Goal: Information Seeking & Learning: Find specific page/section

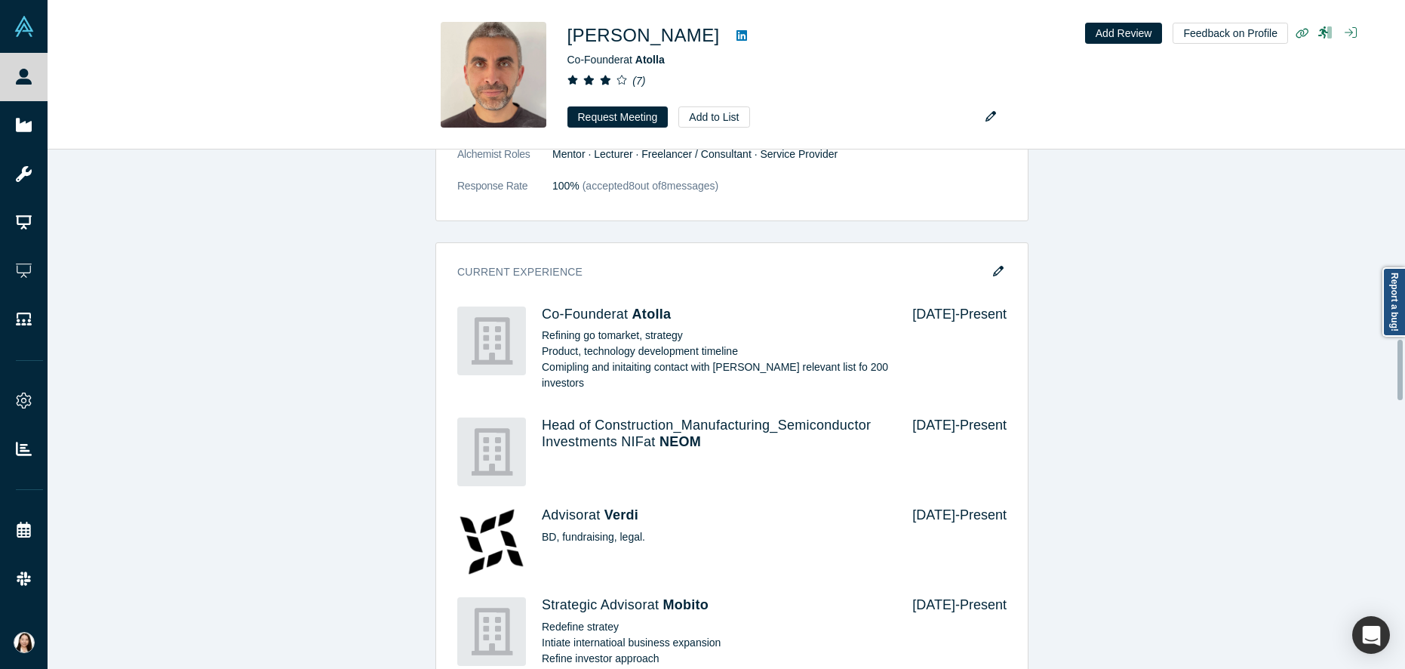
scroll to position [1579, 0]
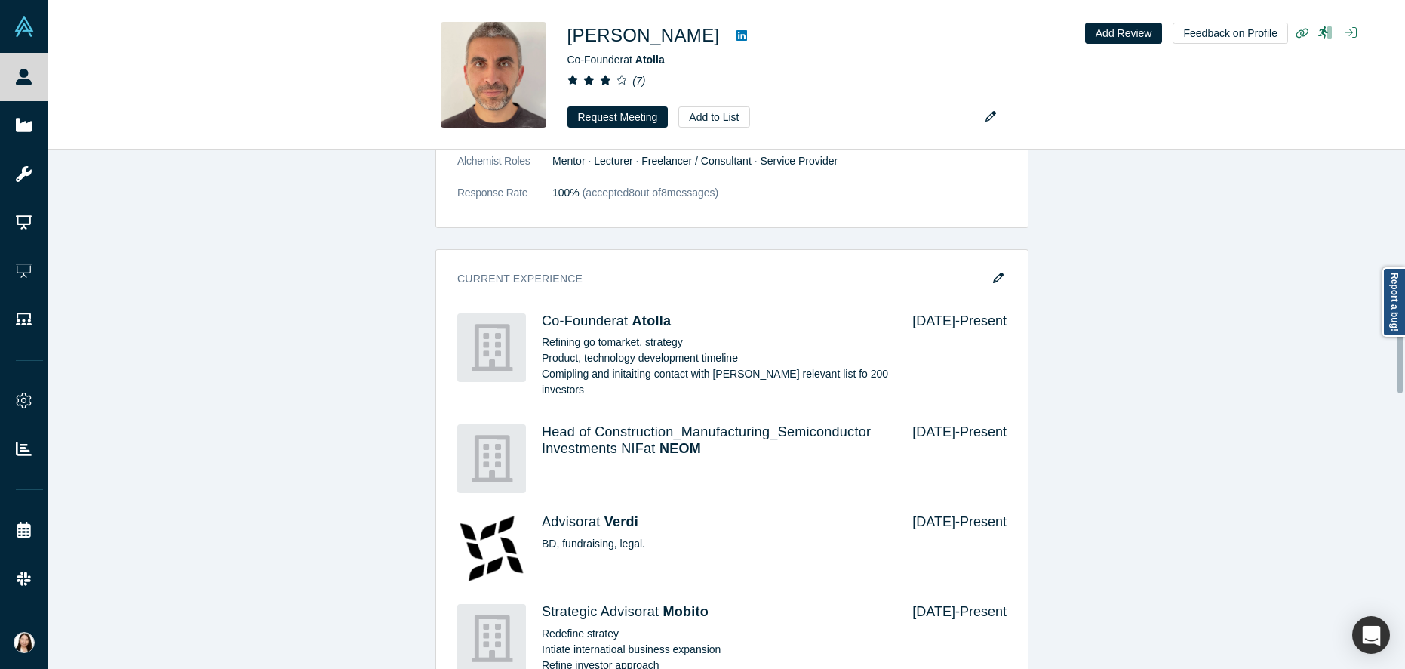
drag, startPoint x: 1402, startPoint y: 210, endPoint x: 1377, endPoint y: 346, distance: 138.8
click at [1377, 346] on div "Profiles similar to Constantine Demetriou βeta Yuri Vlasov No Reviews Yet Found…" at bounding box center [727, 408] width 1358 height 519
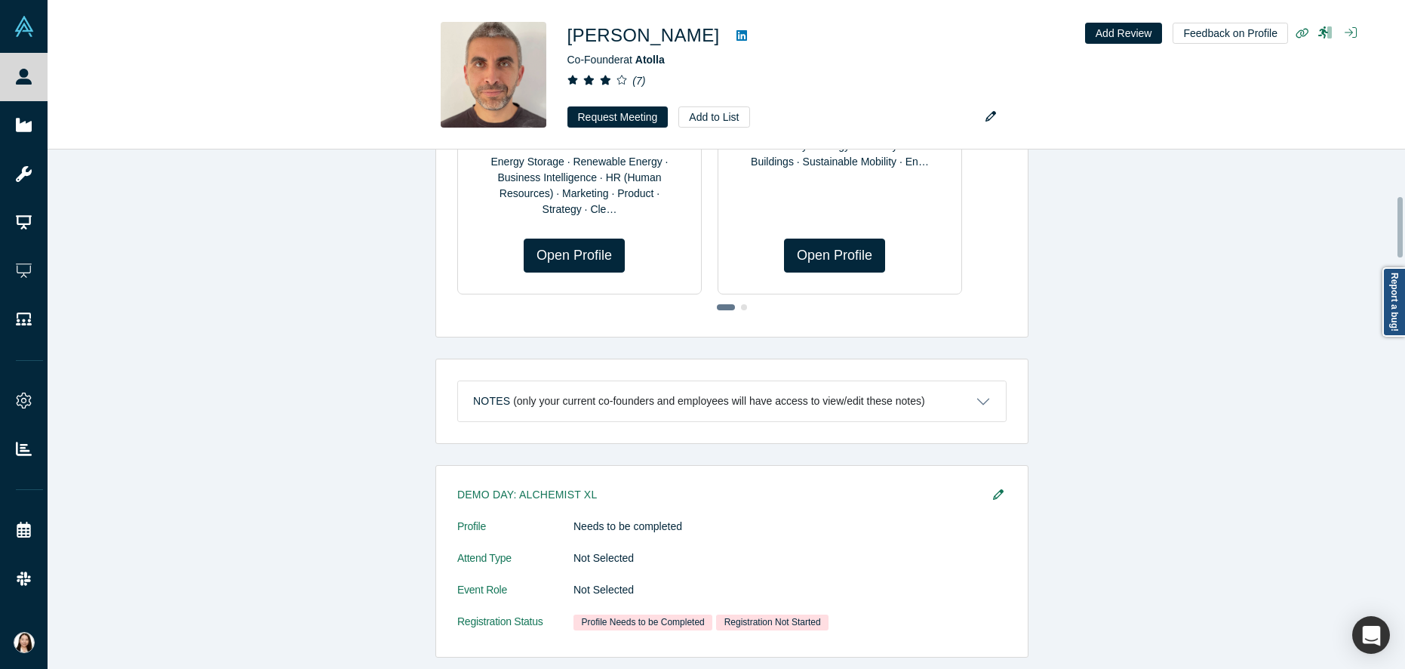
drag, startPoint x: 1403, startPoint y: 227, endPoint x: 1335, endPoint y: 426, distance: 209.8
click at [1395, 389] on div "Profiles similar to Constantine Demetriou βeta Yuri Vlasov No Reviews Yet Found…" at bounding box center [727, 408] width 1358 height 519
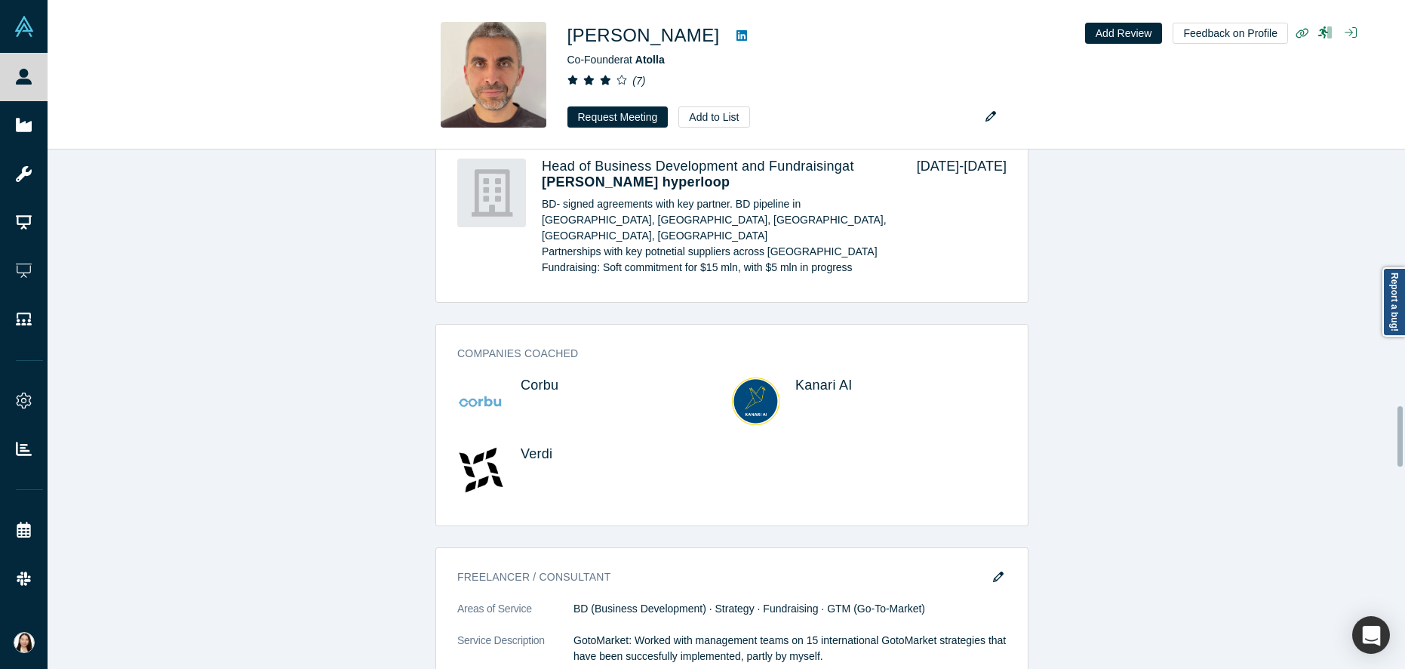
scroll to position [2143, 0]
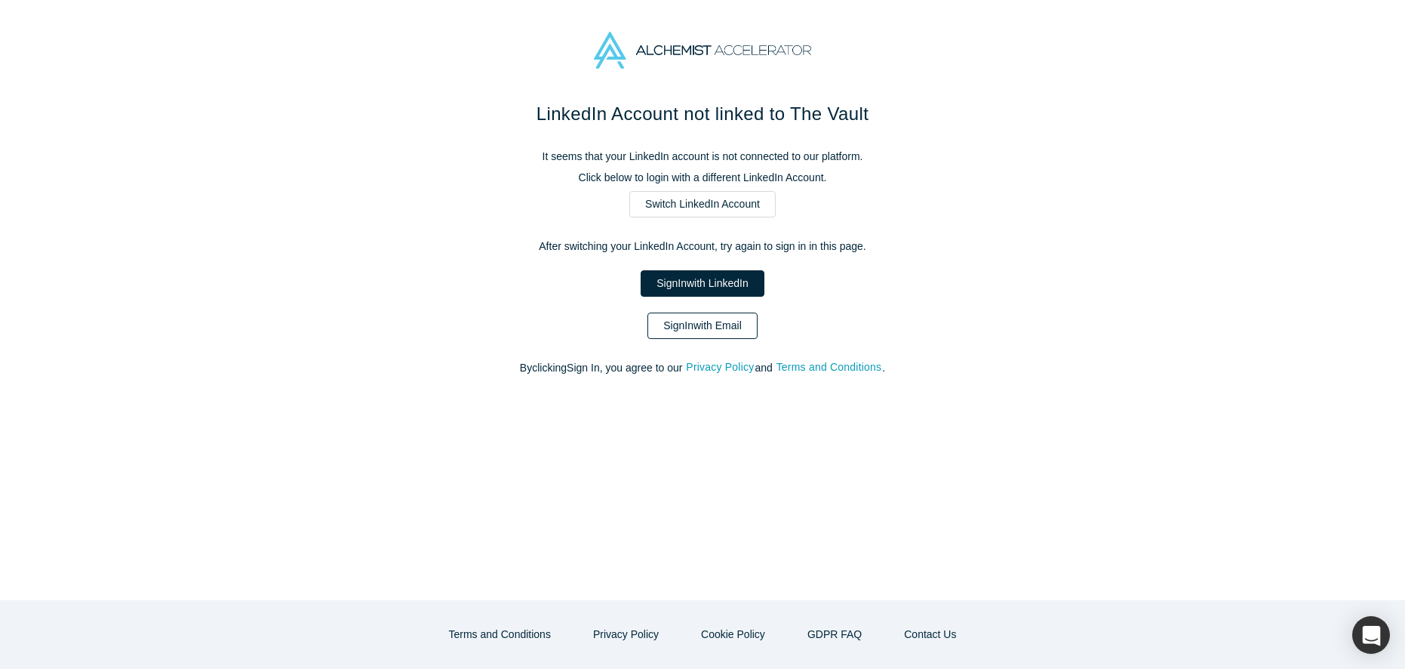
click at [730, 334] on link "Sign In with Email" at bounding box center [702, 325] width 110 height 26
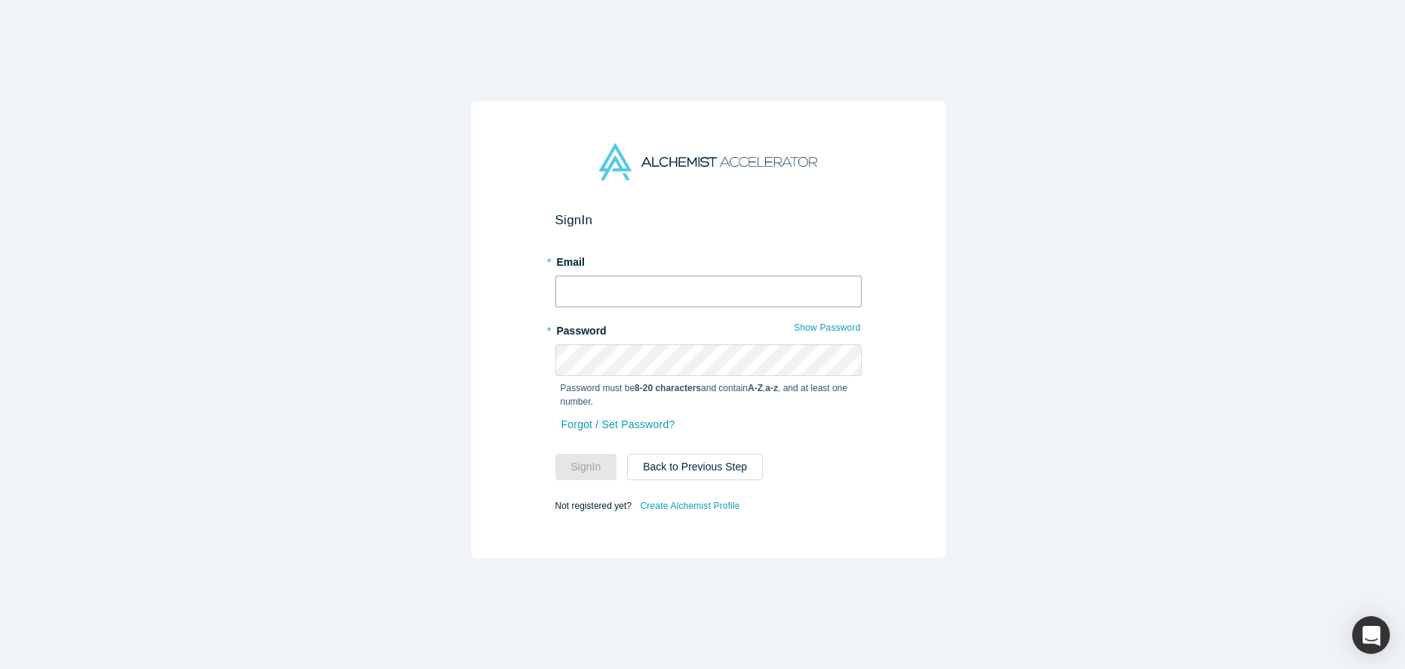
click at [761, 289] on input "text" at bounding box center [708, 291] width 306 height 32
click at [760, 286] on input "text" at bounding box center [708, 291] width 306 height 32
type input "[EMAIL_ADDRESS][DOMAIN_NAME]"
click at [558, 465] on button "Sign In" at bounding box center [586, 467] width 62 height 26
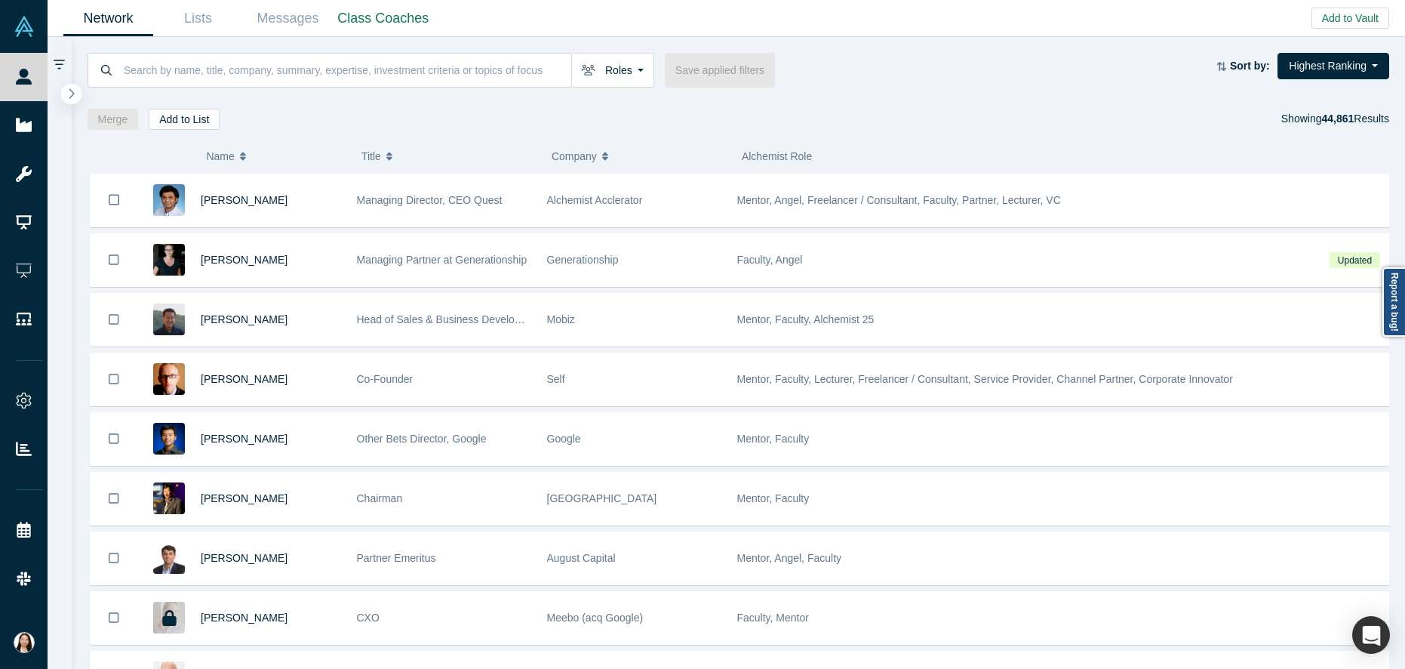
click at [66, 91] on button "button" at bounding box center [71, 94] width 20 height 20
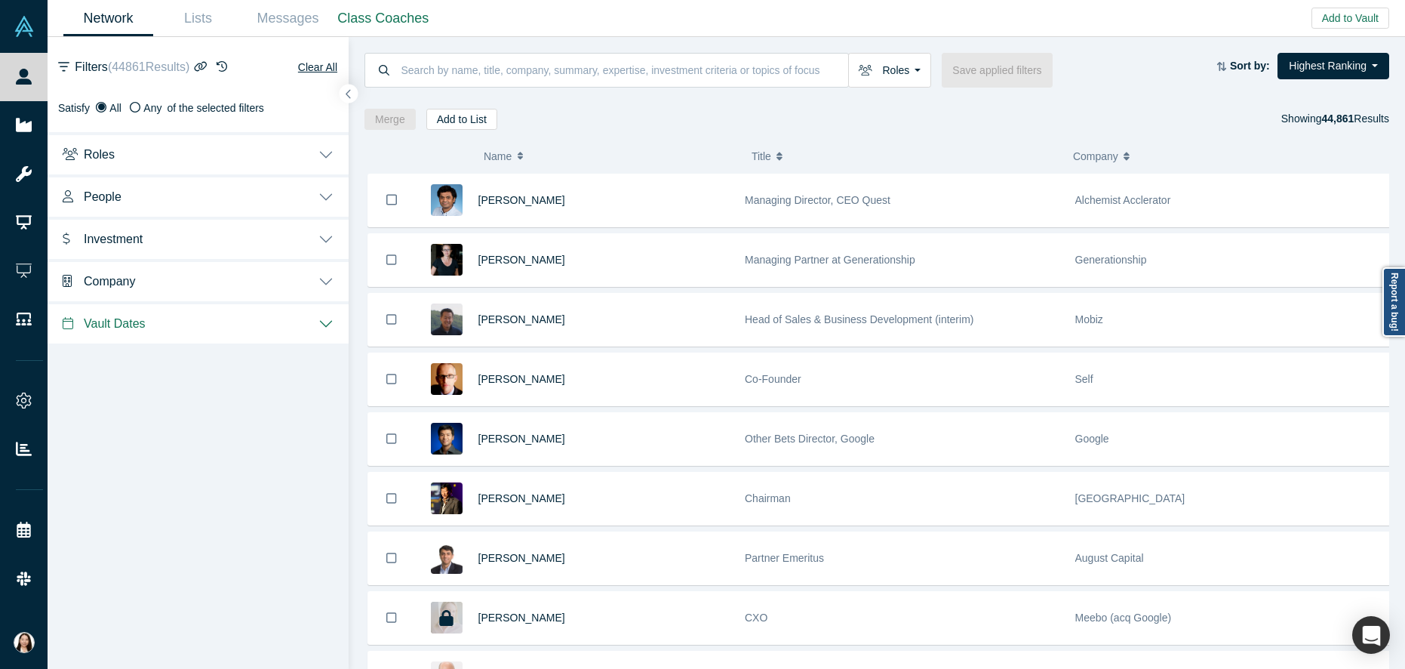
click at [322, 192] on button "People" at bounding box center [198, 195] width 301 height 42
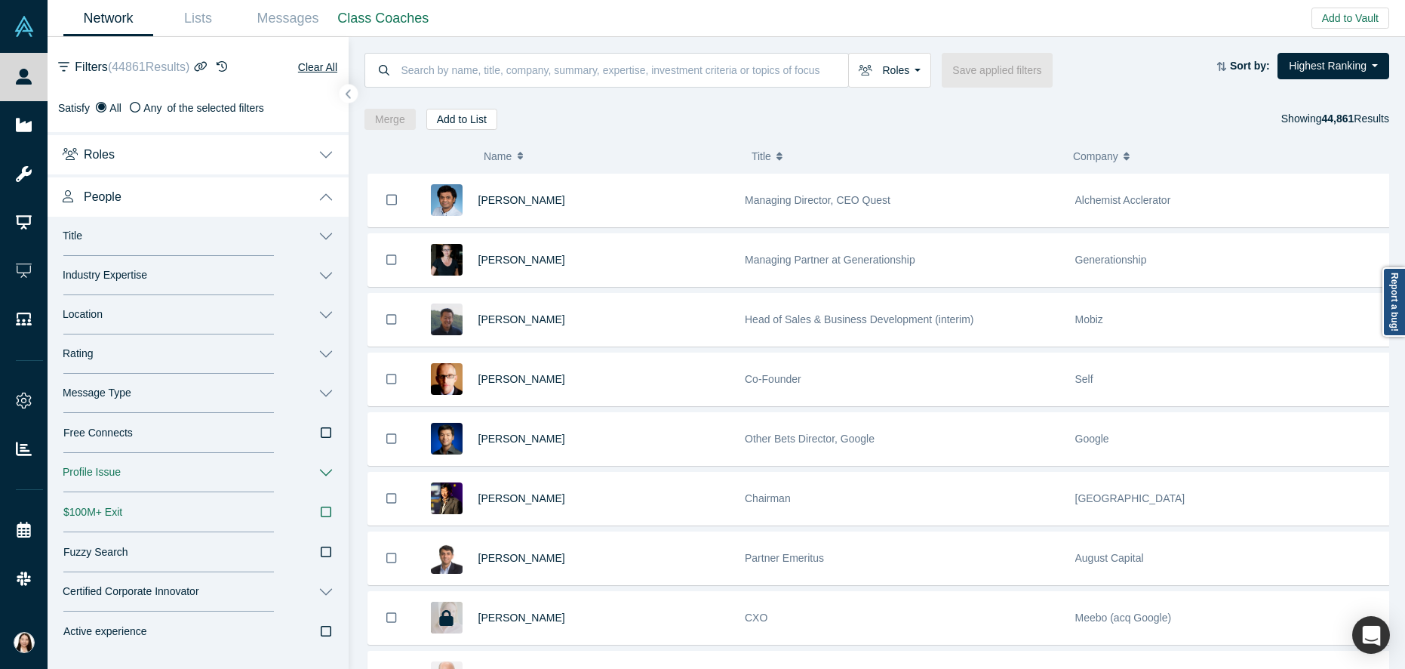
click at [321, 158] on button "Roles" at bounding box center [198, 153] width 301 height 42
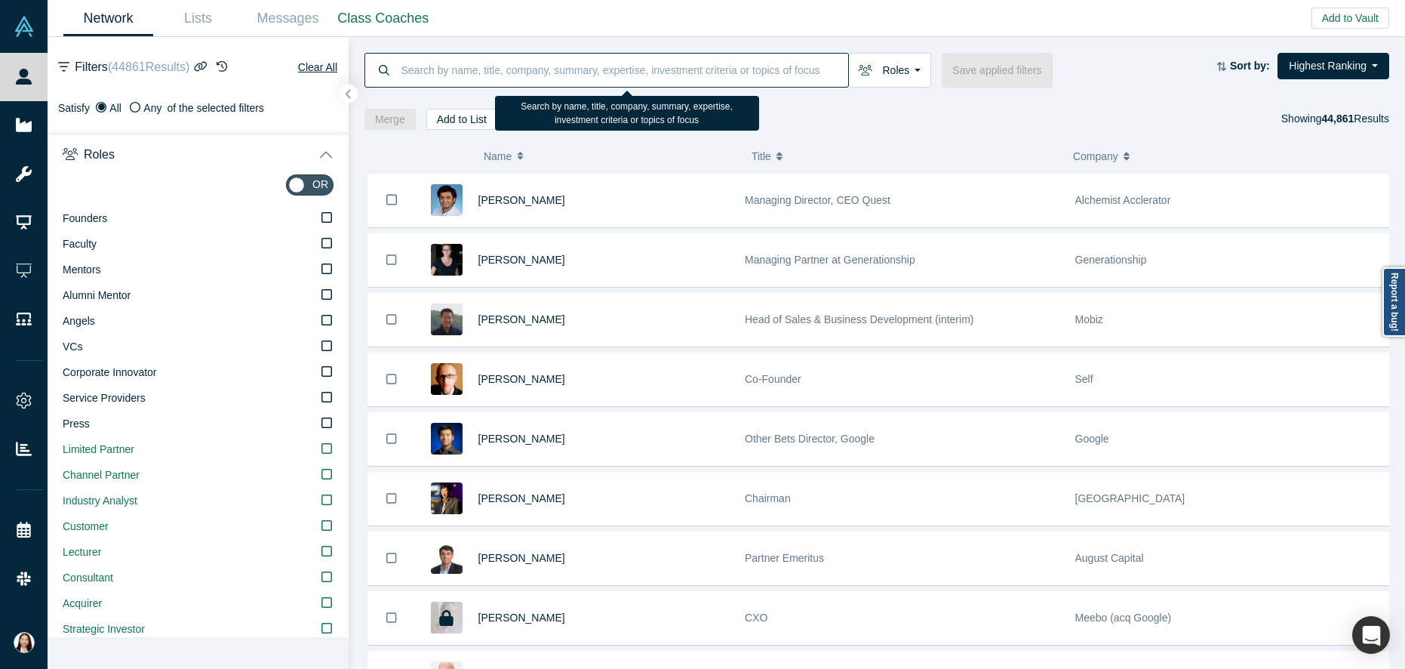
click at [422, 77] on input at bounding box center [624, 69] width 449 height 35
click at [428, 76] on input at bounding box center [624, 69] width 449 height 35
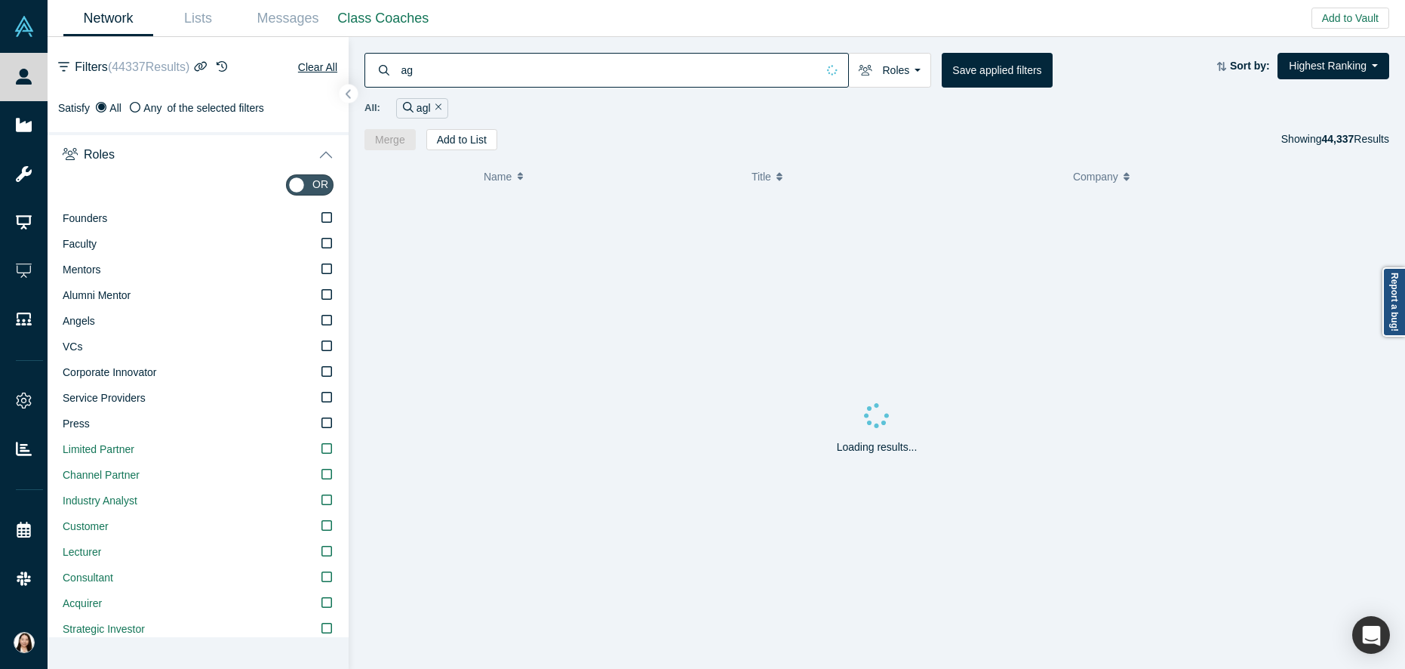
type input "a"
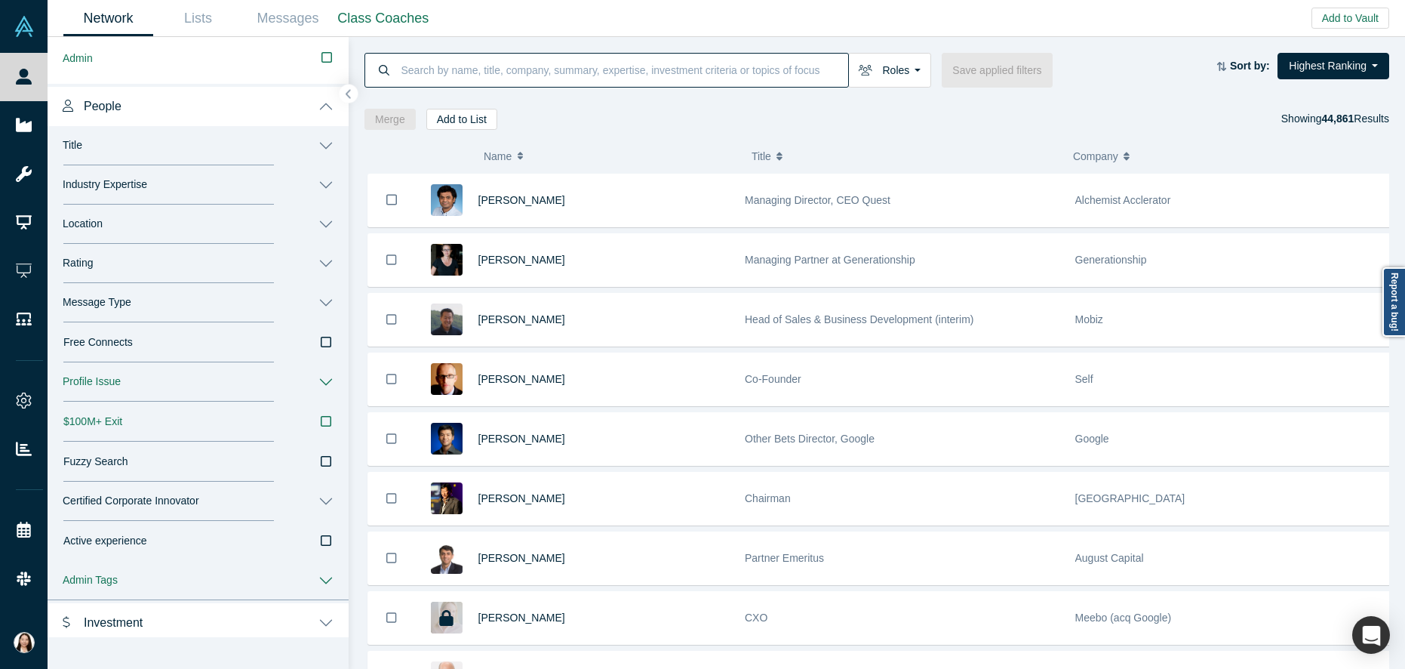
scroll to position [645, 0]
click at [254, 183] on button "Industry Expertise" at bounding box center [198, 187] width 301 height 39
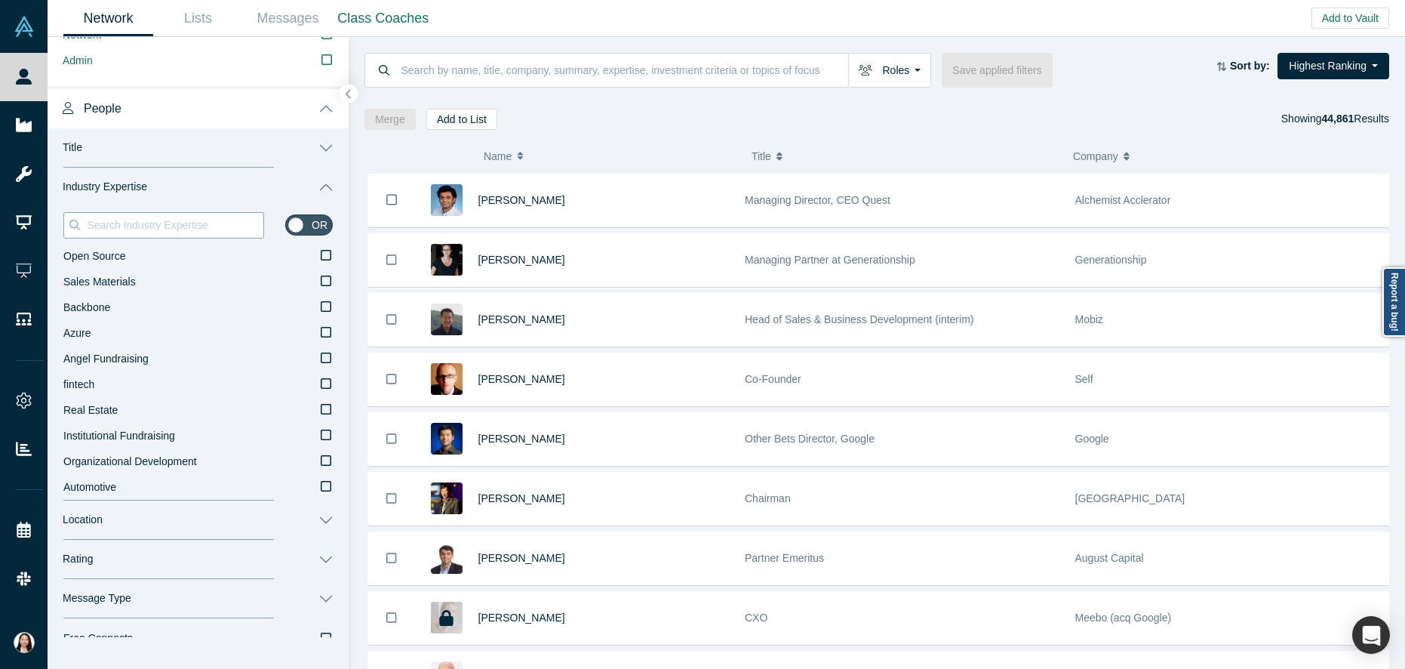
click at [160, 223] on input at bounding box center [174, 225] width 178 height 20
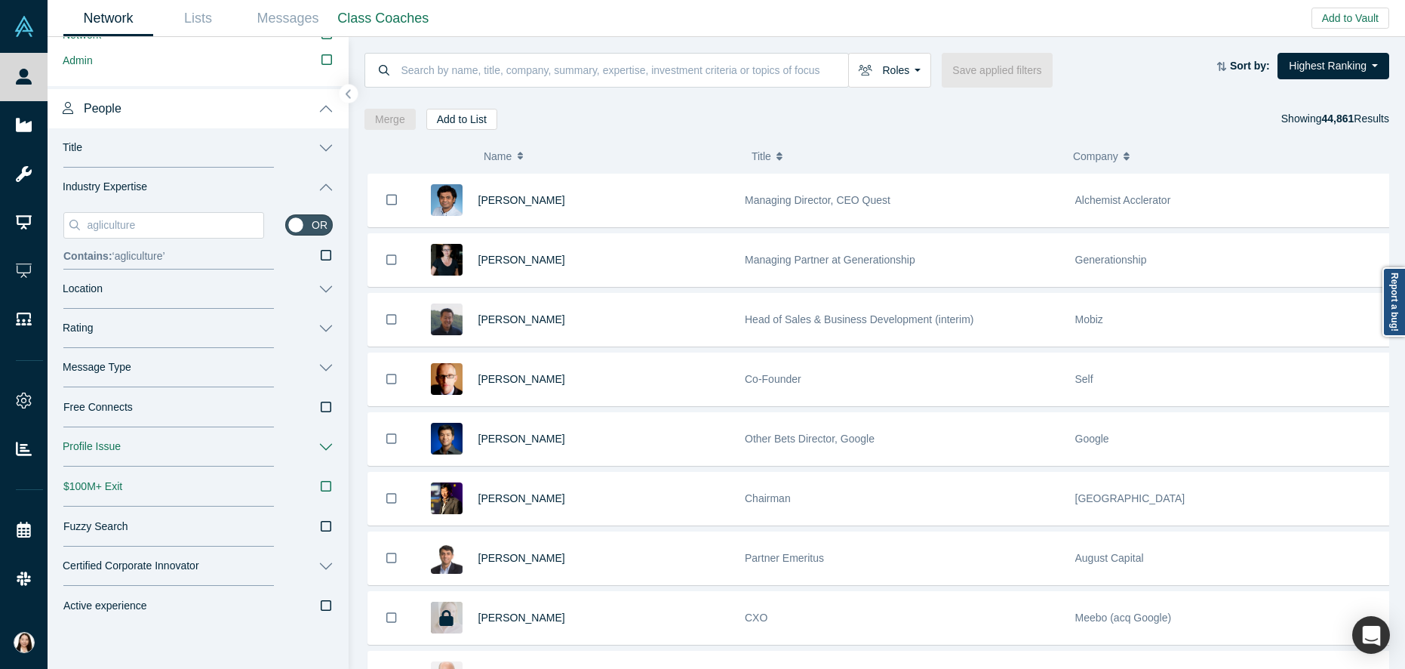
click at [321, 256] on icon at bounding box center [326, 255] width 11 height 12
click at [0, 0] on input "Contains: ‘ agliculture ’" at bounding box center [0, 0] width 0 height 0
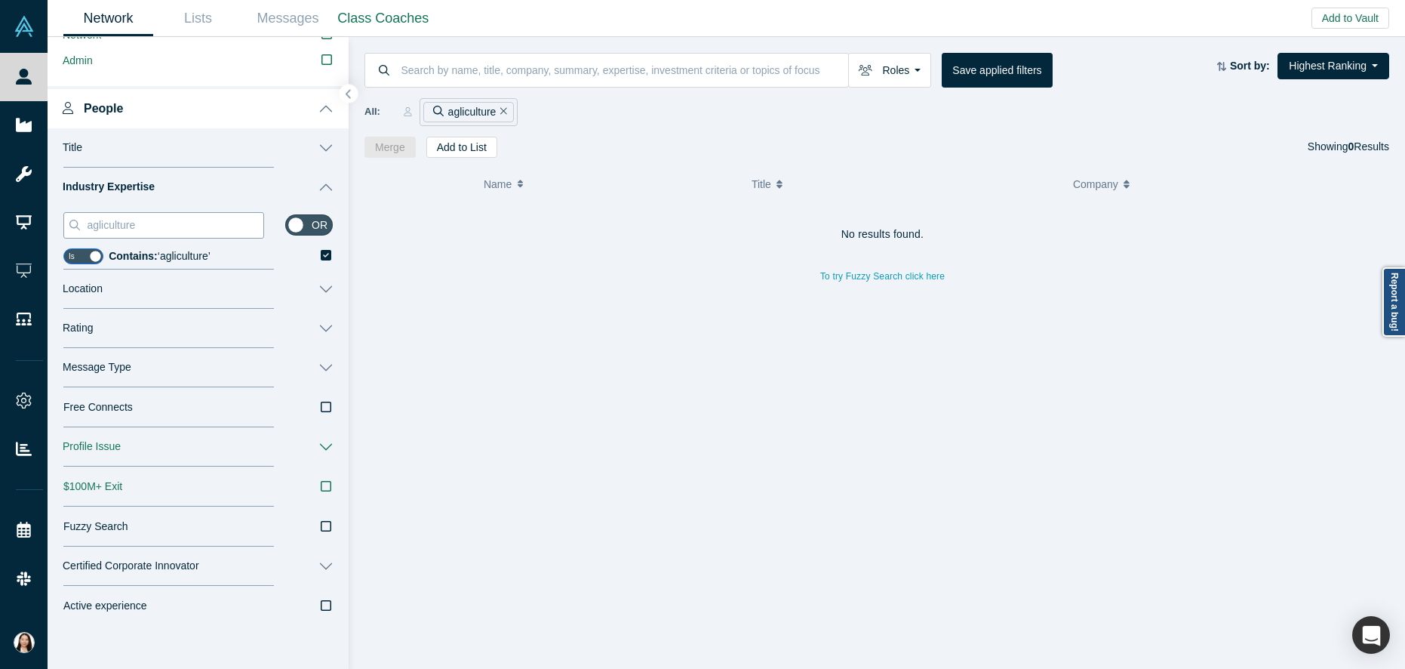
click at [161, 229] on input "agliculture" at bounding box center [174, 225] width 178 height 20
click at [197, 257] on span "Contains: ‘ agliculture ’" at bounding box center [160, 256] width 102 height 12
click at [0, 0] on input "Contains: ‘ agliculture ’" at bounding box center [0, 0] width 0 height 0
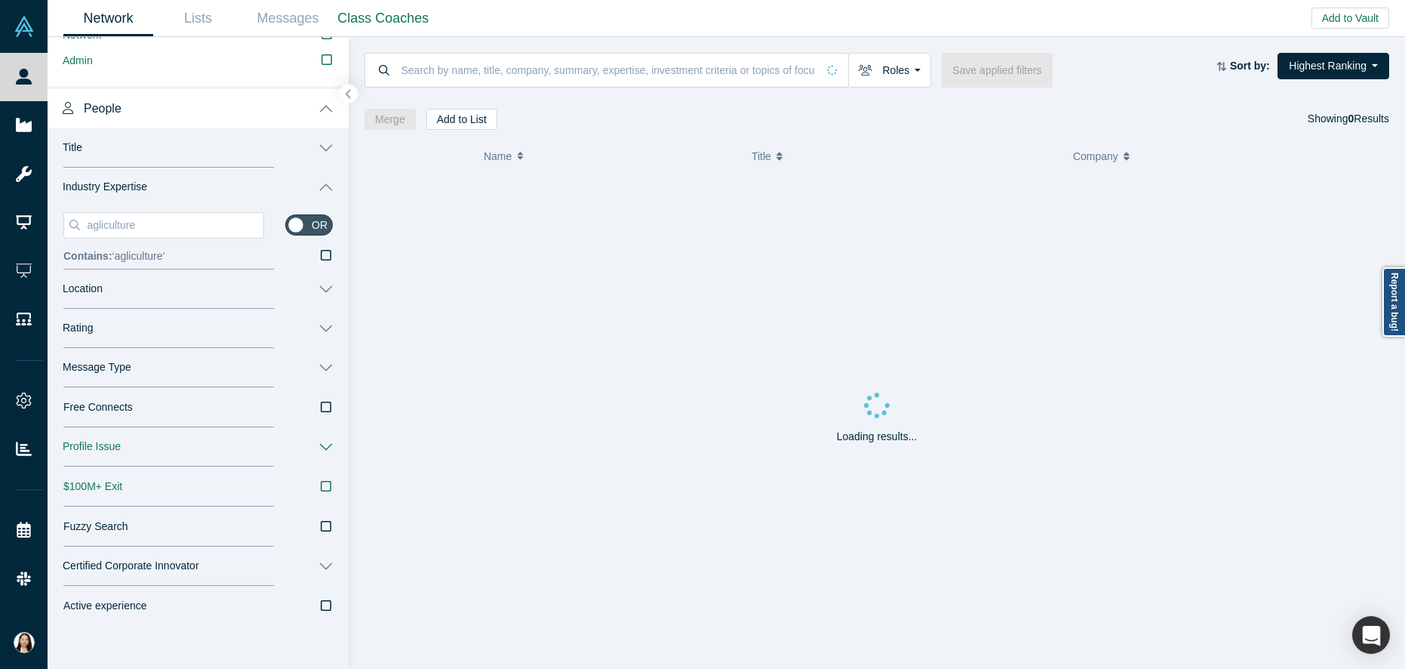
click at [208, 253] on label "Contains: ‘ agliculture ’" at bounding box center [197, 257] width 269 height 26
click at [0, 0] on input "Contains: ‘ agliculture ’" at bounding box center [0, 0] width 0 height 0
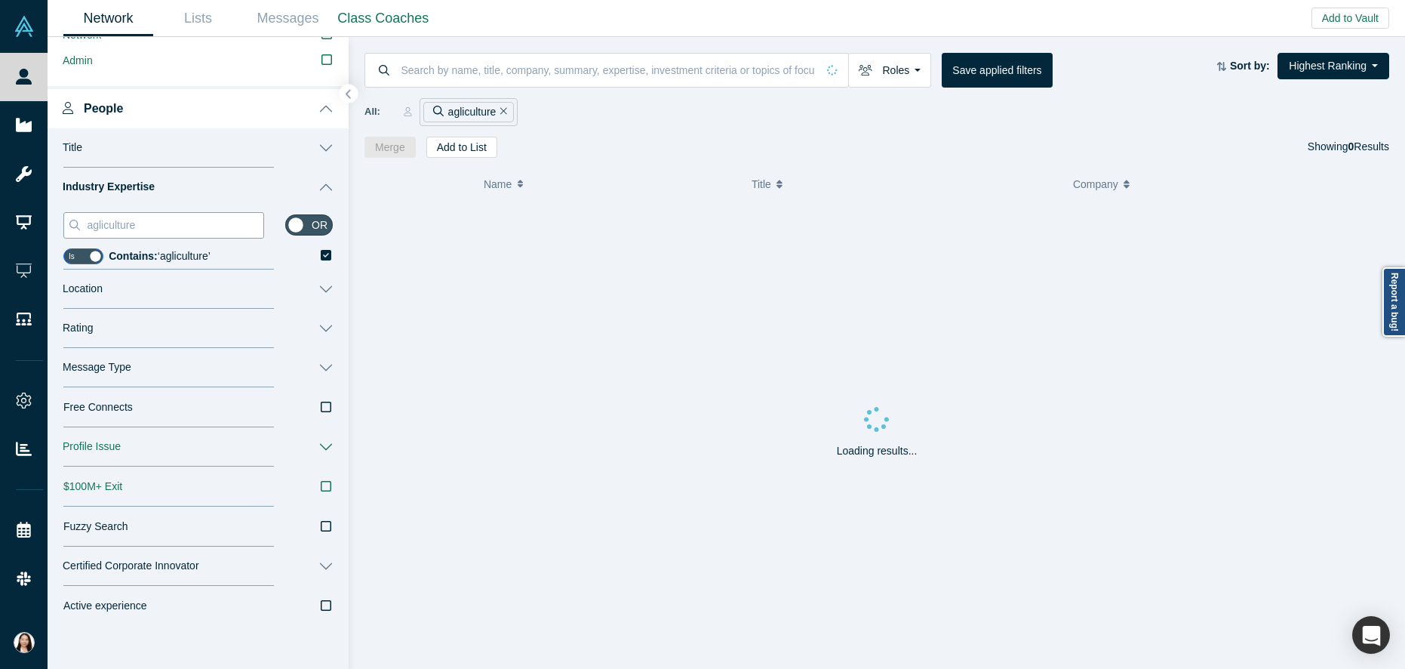
click at [178, 227] on input "agliculture" at bounding box center [174, 225] width 178 height 20
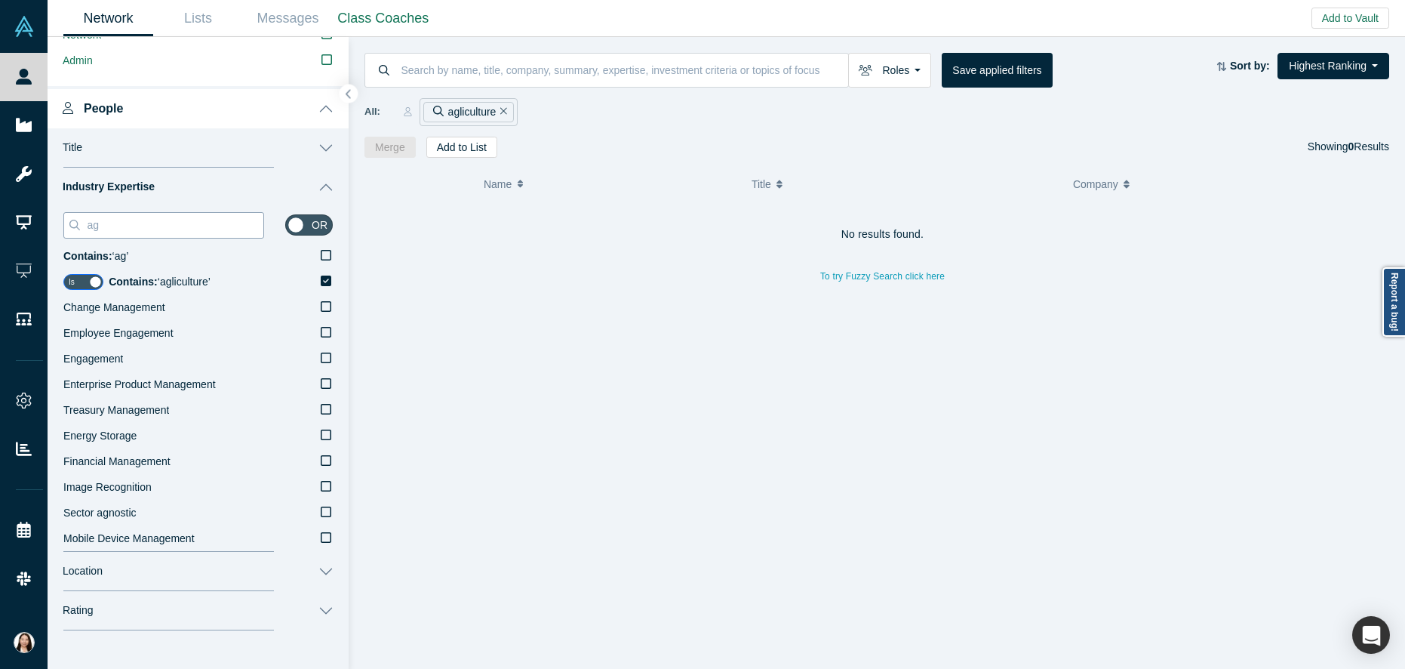
type input "a"
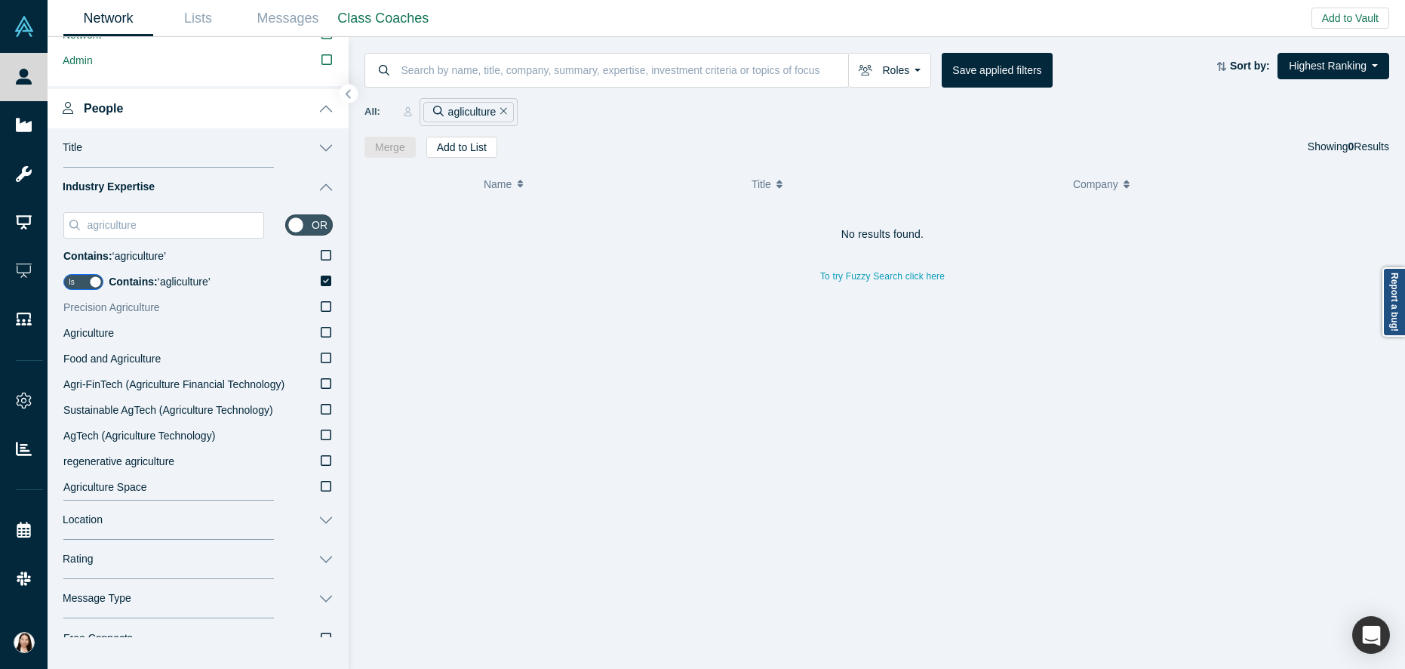
type input "agriculture"
click at [321, 309] on icon at bounding box center [326, 306] width 11 height 12
click at [0, 0] on input "Precision Agriculture" at bounding box center [0, 0] width 0 height 0
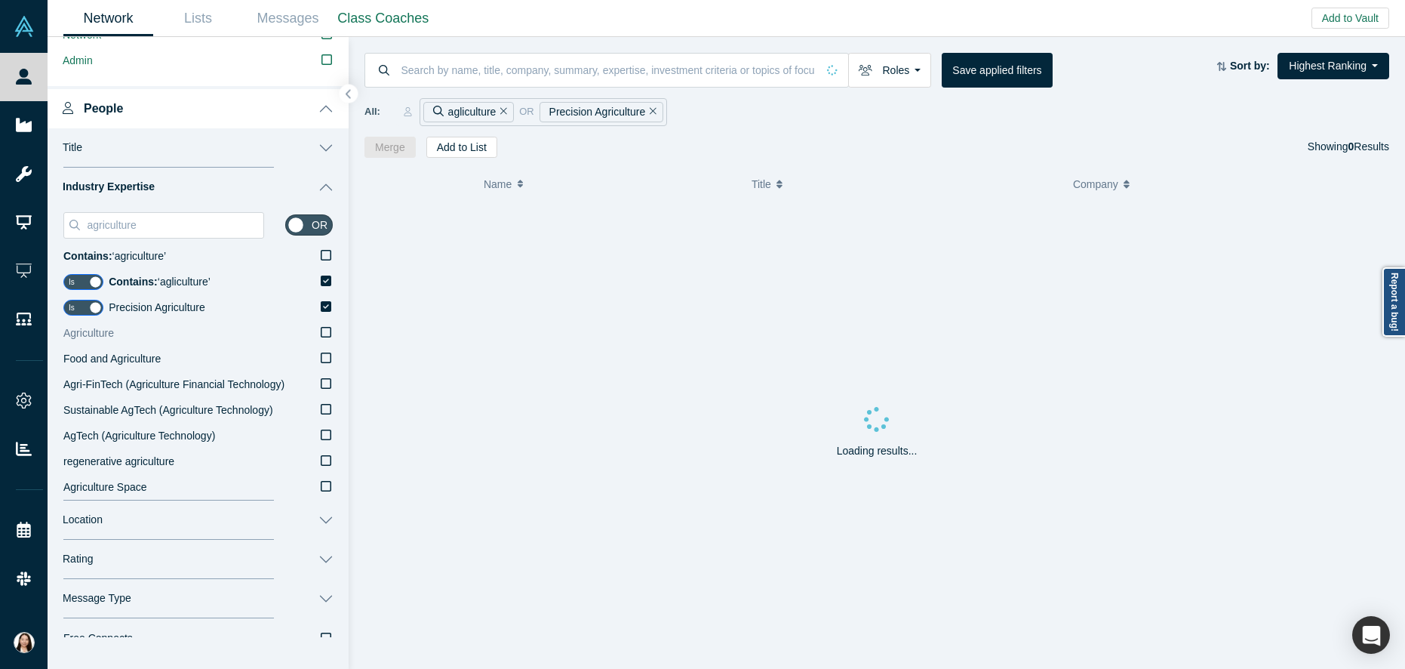
click at [321, 332] on icon at bounding box center [326, 332] width 11 height 12
click at [0, 0] on input "Agriculture" at bounding box center [0, 0] width 0 height 0
click at [321, 433] on icon at bounding box center [326, 435] width 11 height 12
click at [0, 0] on input "AgTech (Agriculture Technology)" at bounding box center [0, 0] width 0 height 0
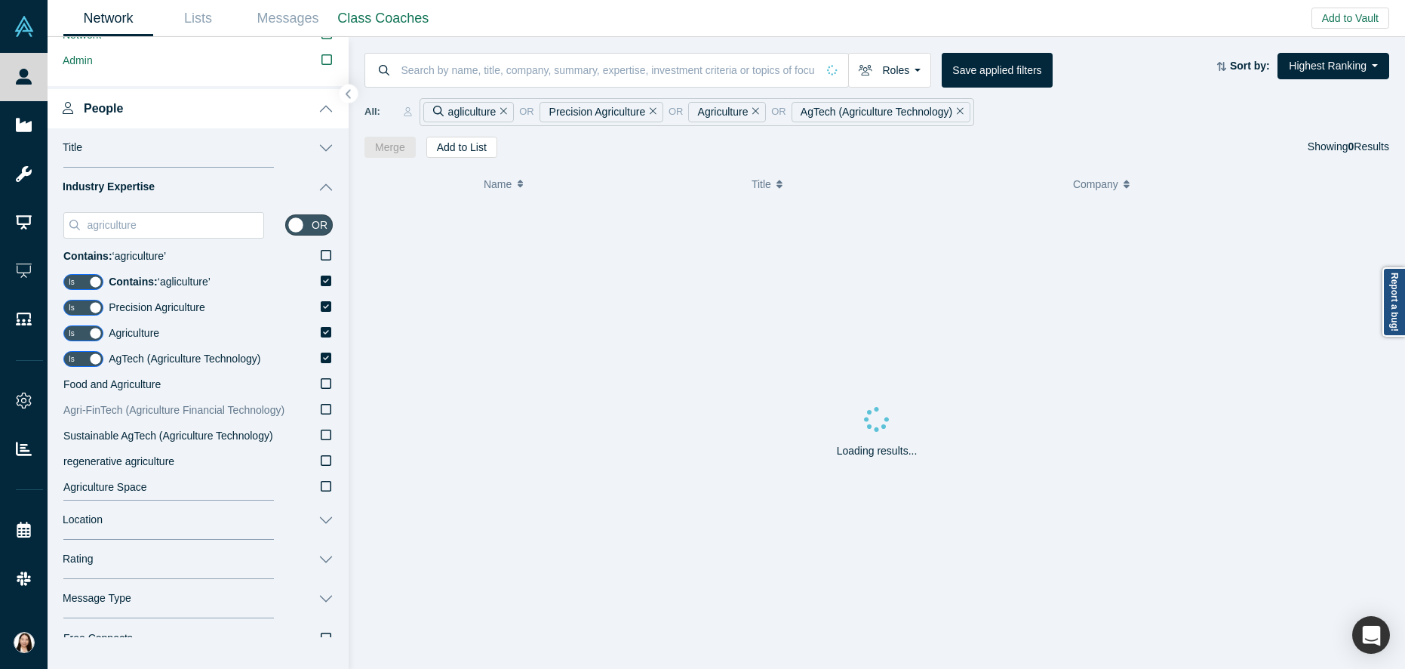
click at [321, 407] on icon at bounding box center [326, 409] width 11 height 12
click at [0, 0] on input "Agri-FinTech (Agriculture Financial Technology)" at bounding box center [0, 0] width 0 height 0
click at [321, 411] on icon at bounding box center [326, 409] width 11 height 12
click at [0, 0] on input "Food and Agriculture" at bounding box center [0, 0] width 0 height 0
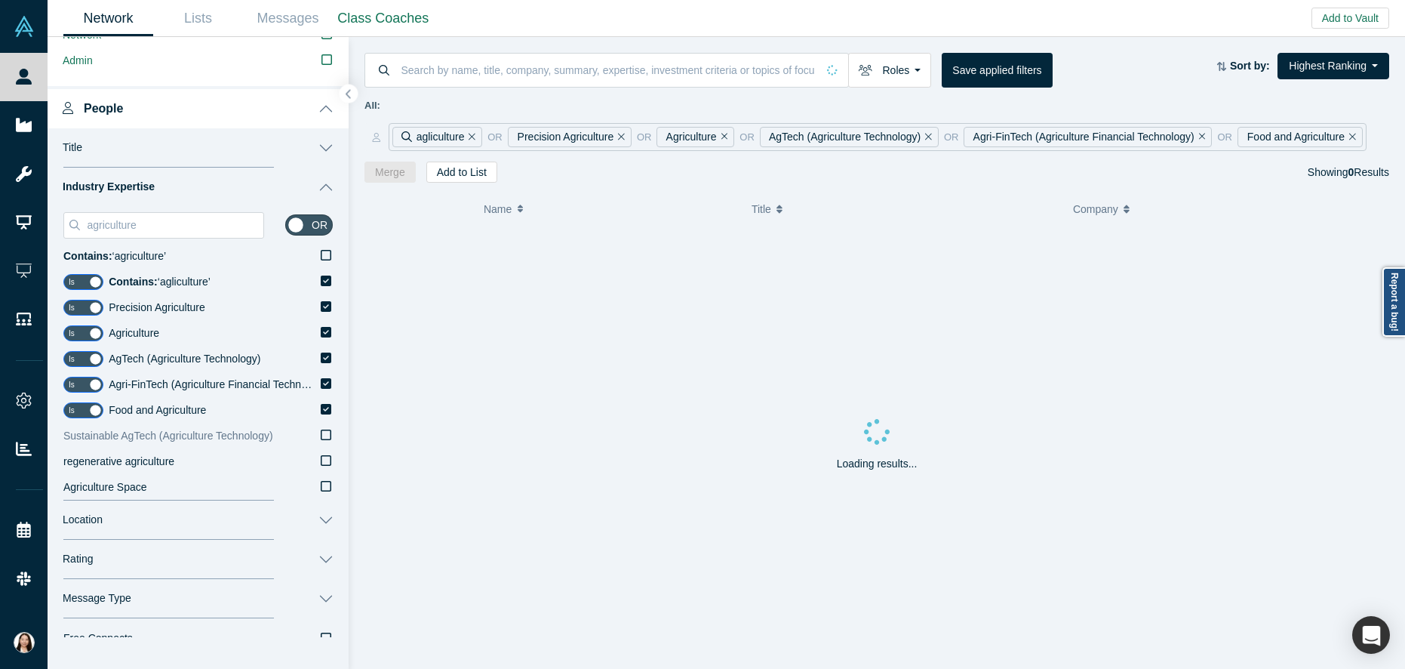
click at [321, 433] on icon at bounding box center [326, 435] width 11 height 12
click at [0, 0] on input "Sustainable AgTech (Agriculture Technology)" at bounding box center [0, 0] width 0 height 0
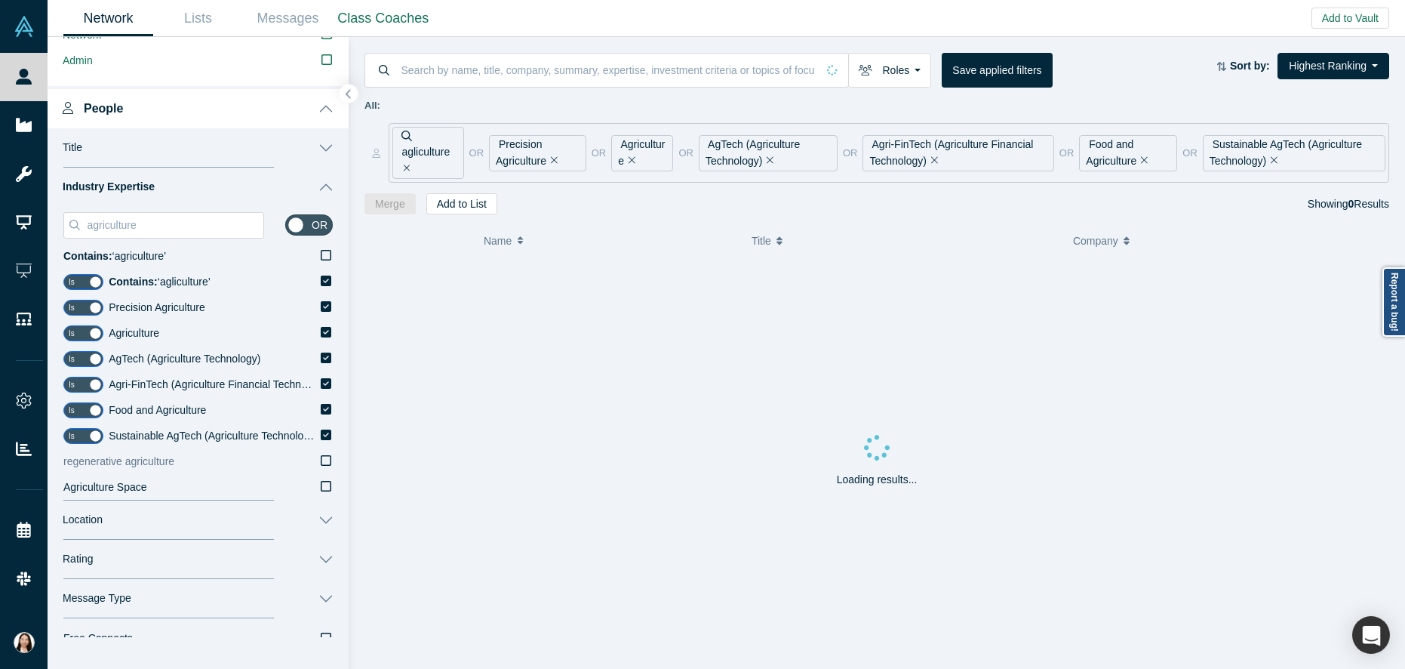
click at [321, 461] on icon at bounding box center [326, 460] width 11 height 12
click at [0, 0] on input "regenerative agriculture" at bounding box center [0, 0] width 0 height 0
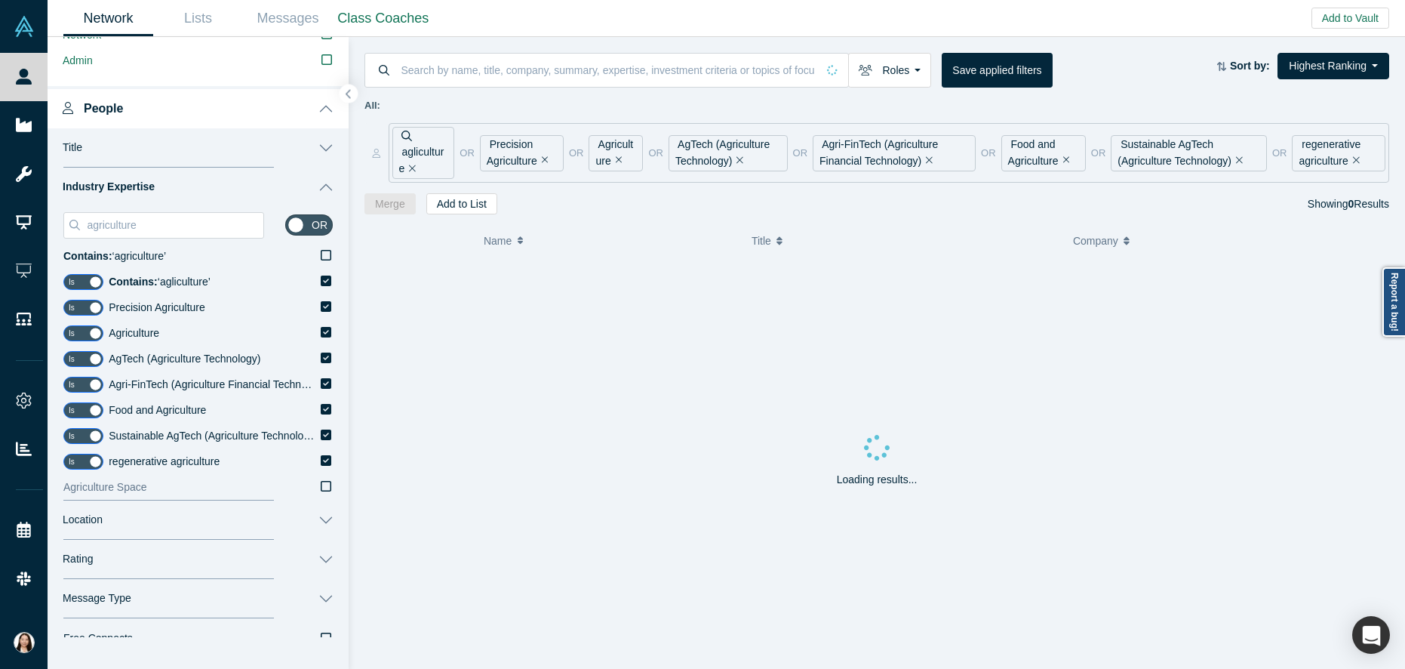
click at [321, 484] on icon at bounding box center [326, 486] width 11 height 12
click at [0, 0] on input "Agriculture Space" at bounding box center [0, 0] width 0 height 0
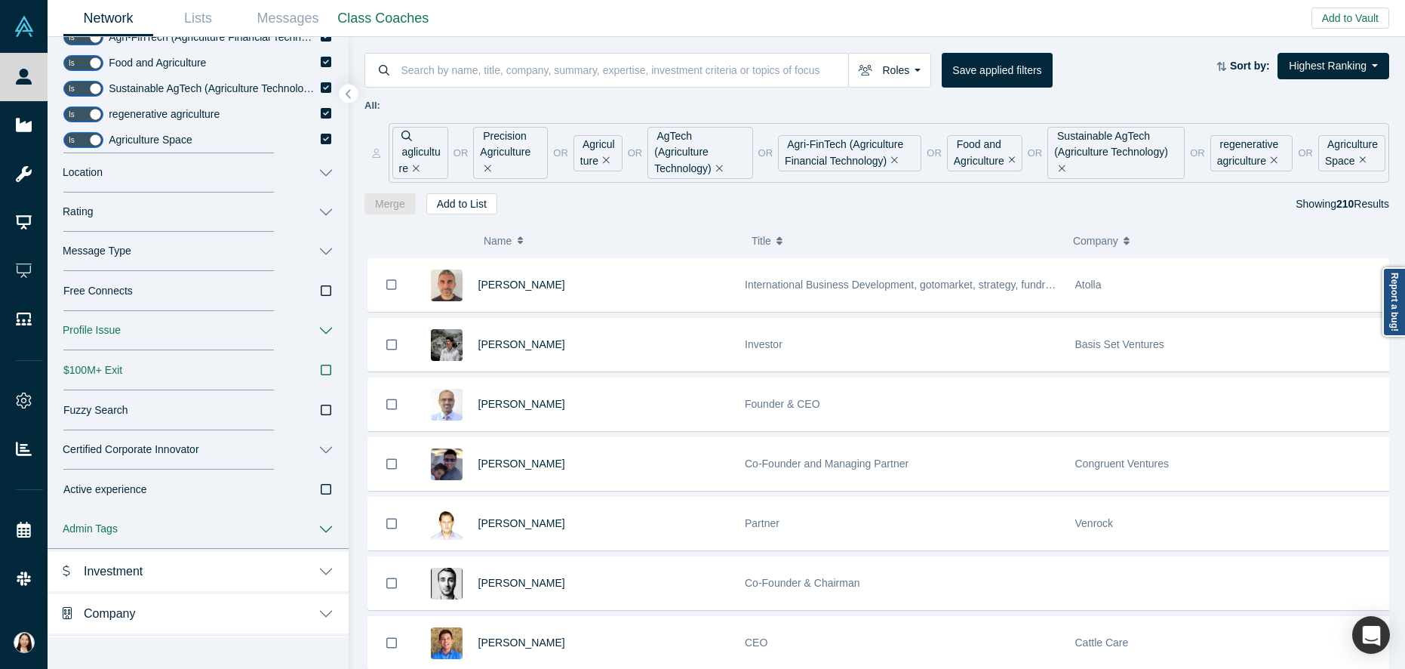
scroll to position [1031, 0]
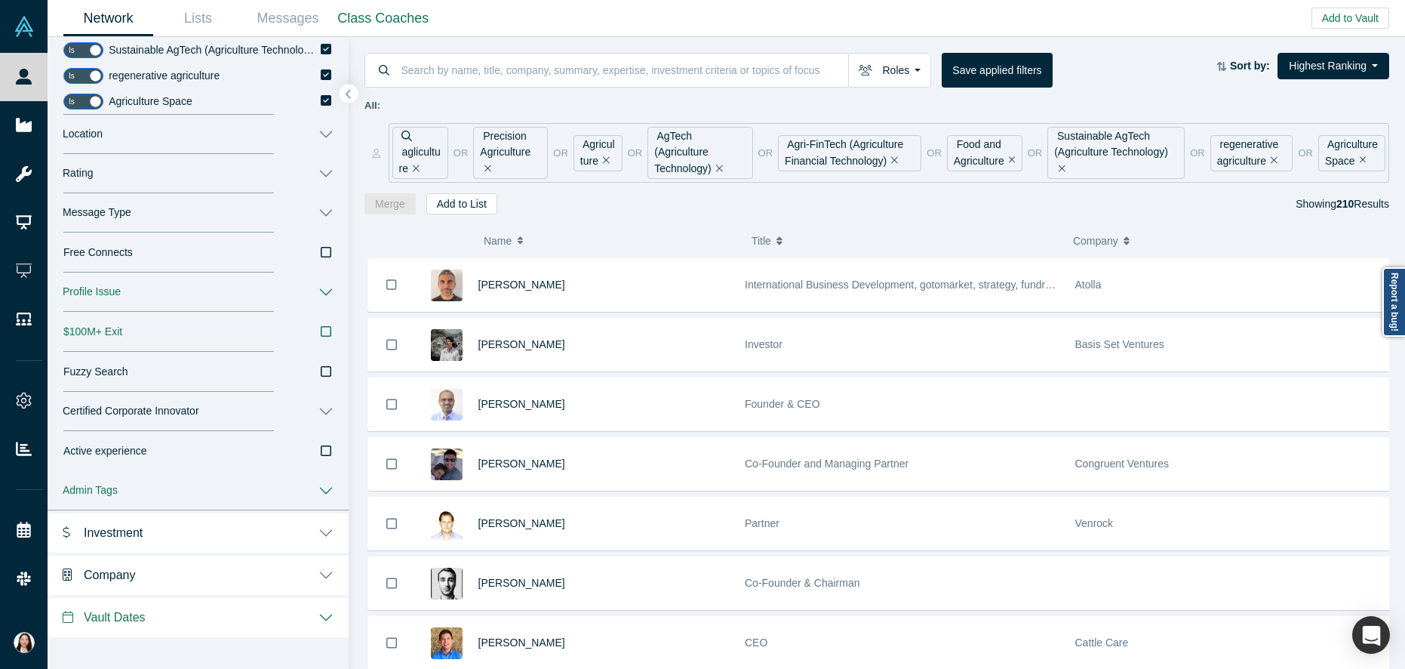
click at [321, 335] on icon "button" at bounding box center [326, 331] width 11 height 12
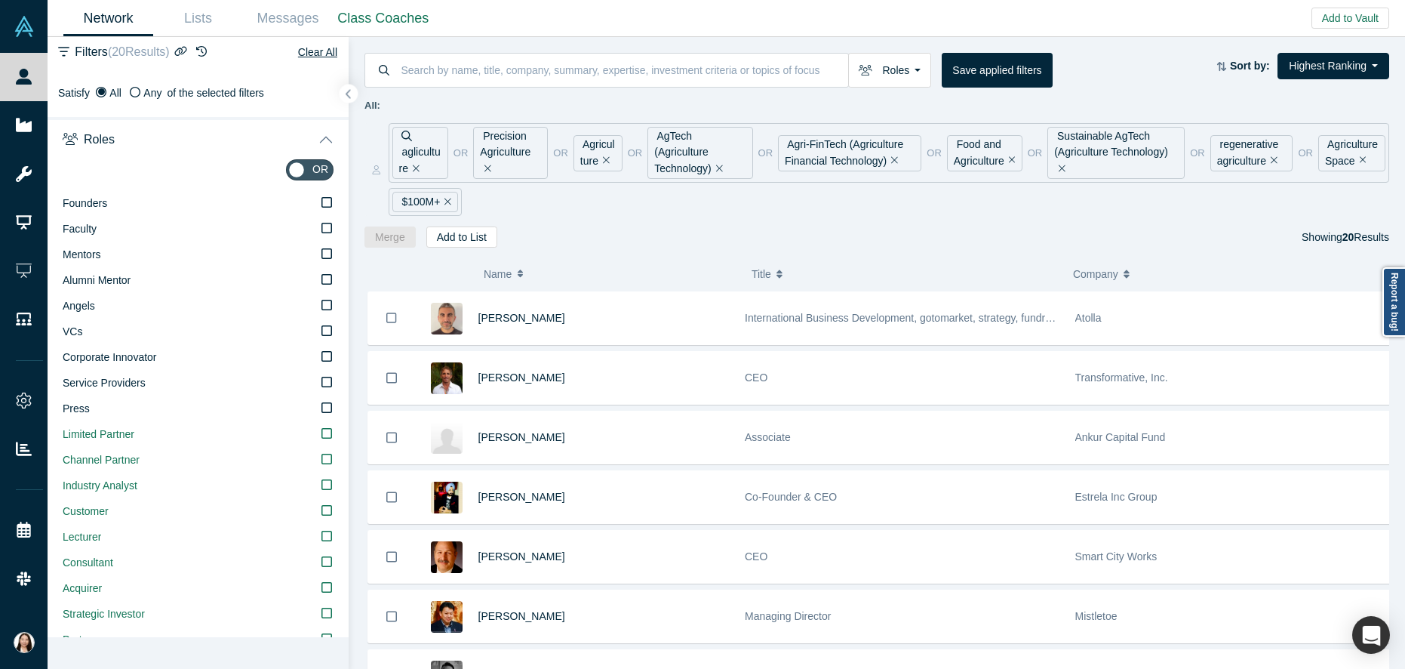
scroll to position [2, 0]
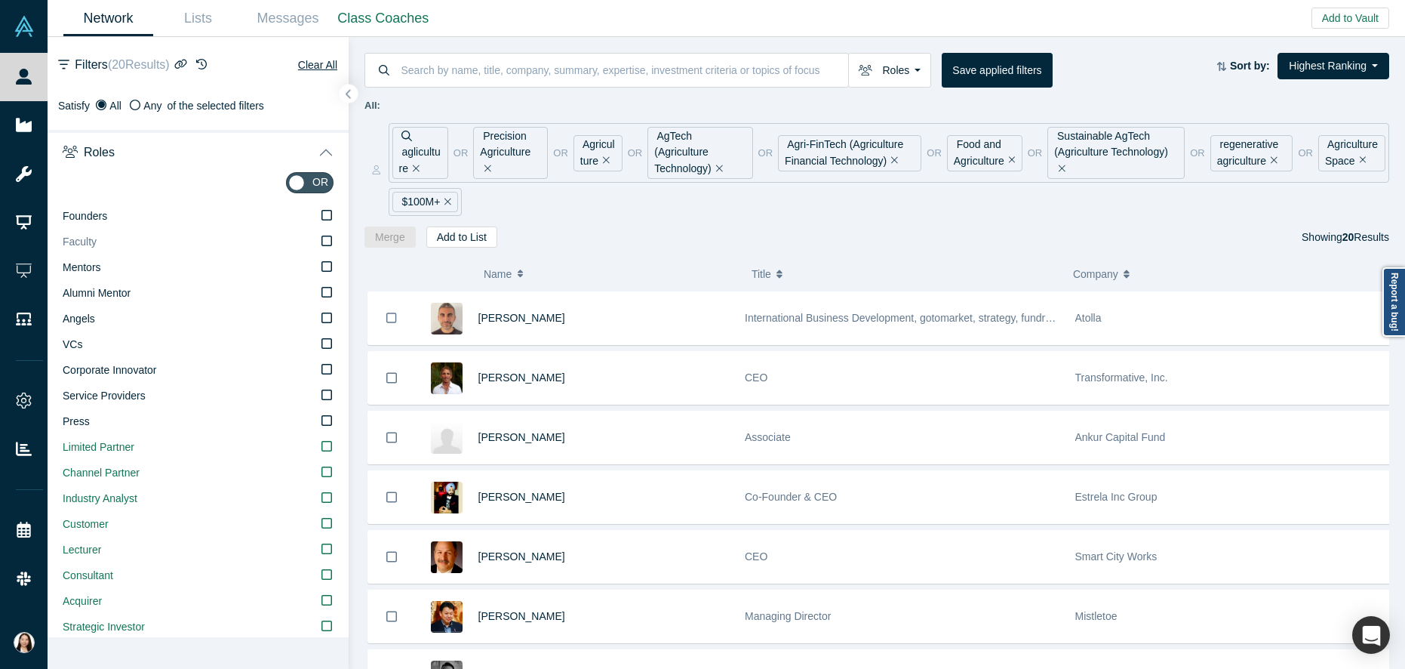
click at [321, 243] on icon at bounding box center [326, 241] width 11 height 12
click at [0, 0] on input "Faculty" at bounding box center [0, 0] width 0 height 0
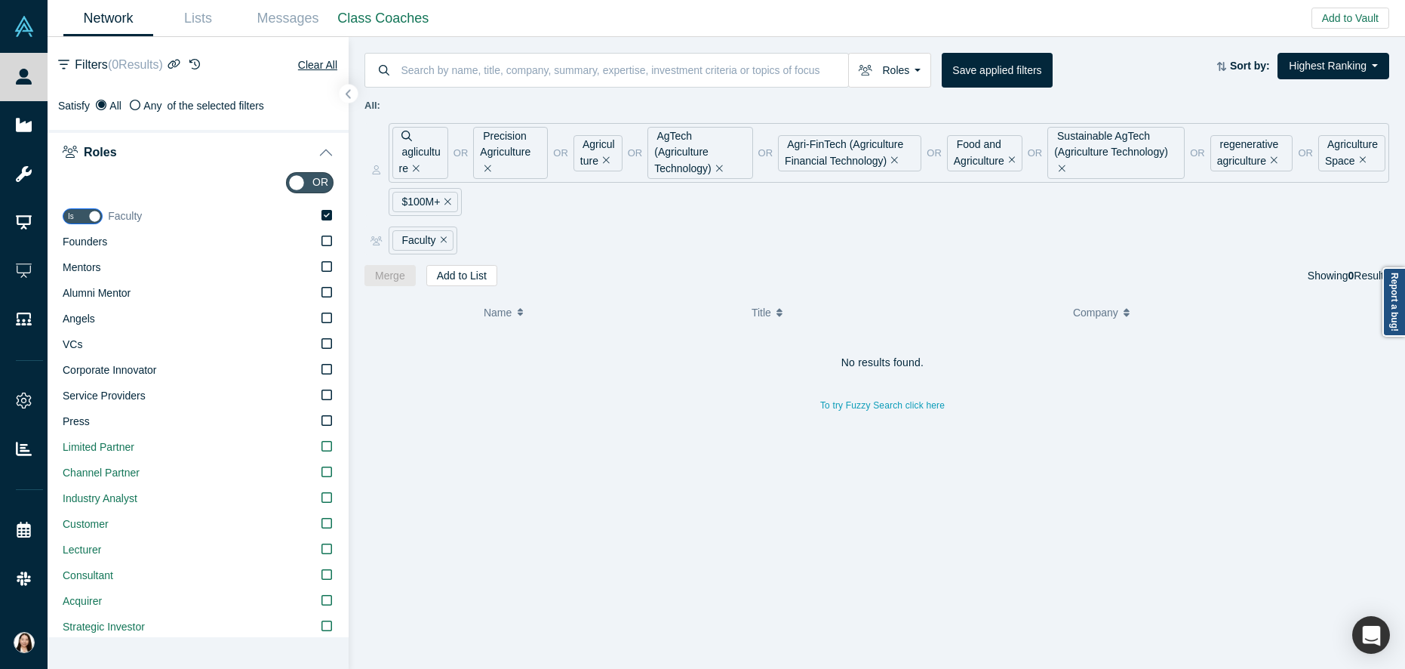
click at [321, 217] on icon at bounding box center [326, 215] width 11 height 11
click at [0, 0] on input "Faculty" at bounding box center [0, 0] width 0 height 0
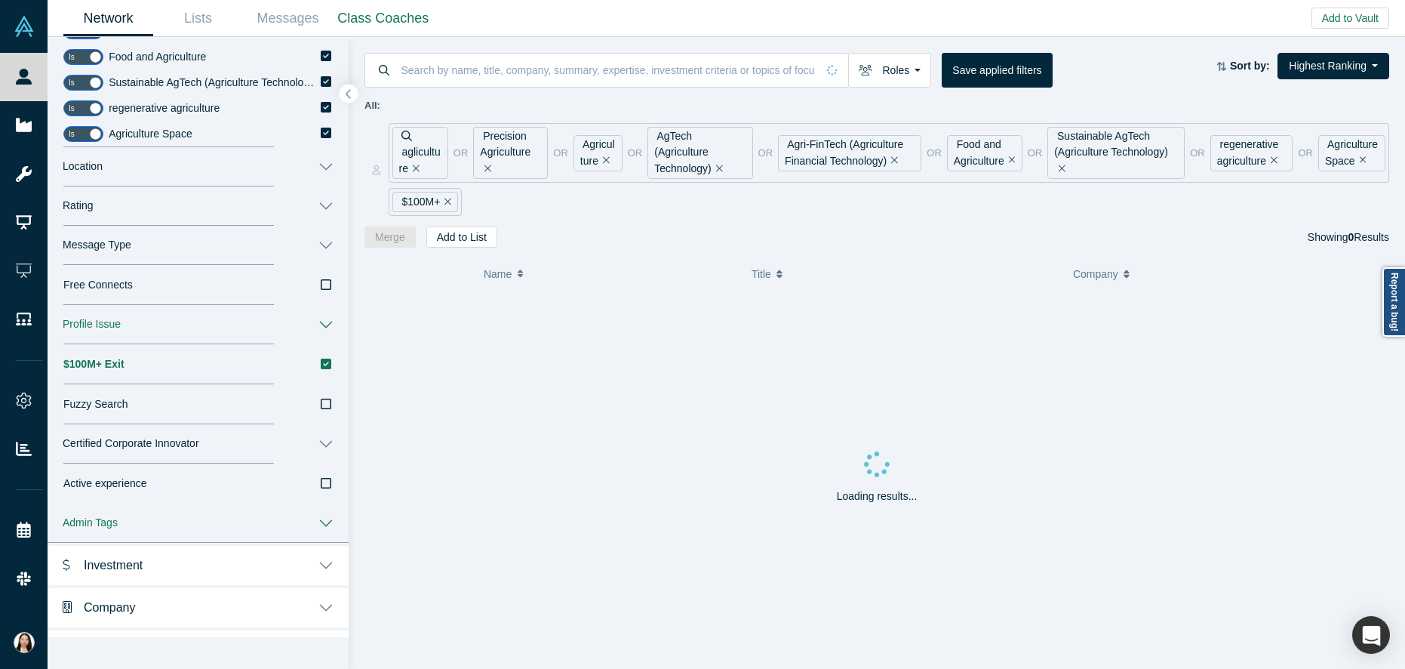
scroll to position [1001, 0]
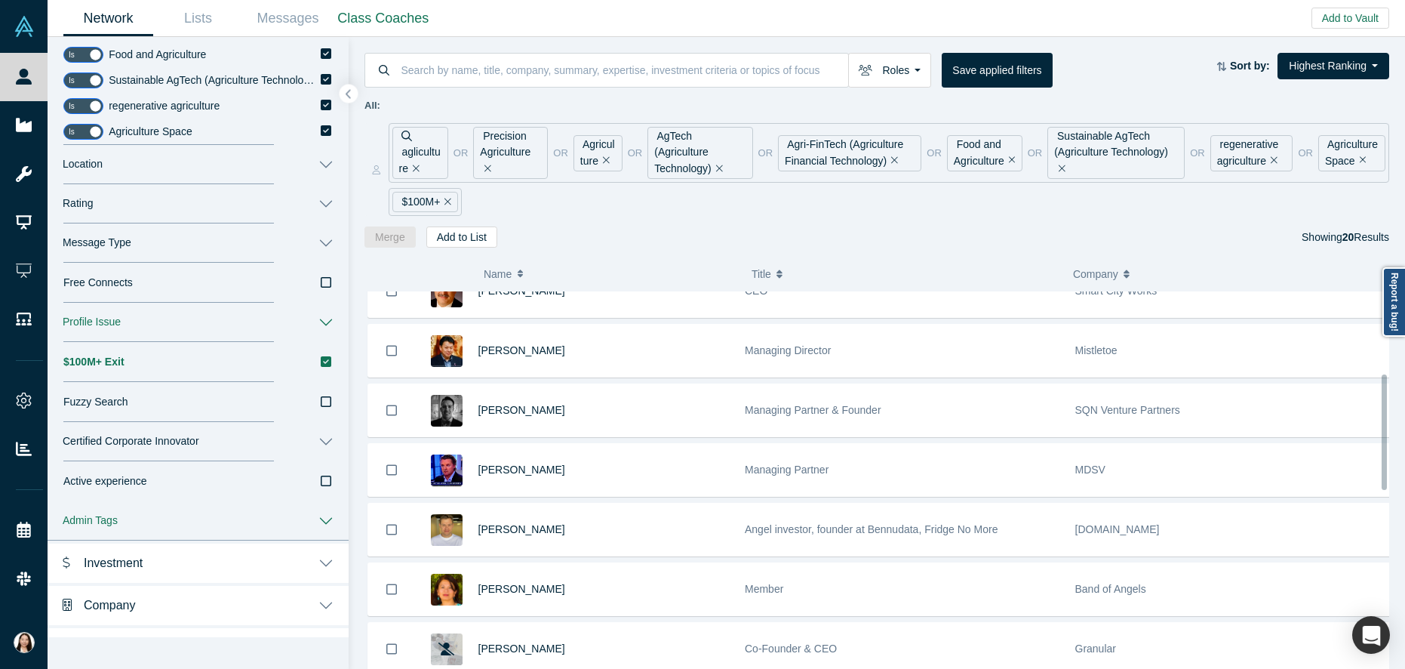
scroll to position [268, 0]
drag, startPoint x: 1385, startPoint y: 381, endPoint x: 1388, endPoint y: 463, distance: 81.6
click at [1388, 463] on div "[PERSON_NAME] International Business Development, gotomarket, strategy, fundrai…" at bounding box center [876, 479] width 1025 height 377
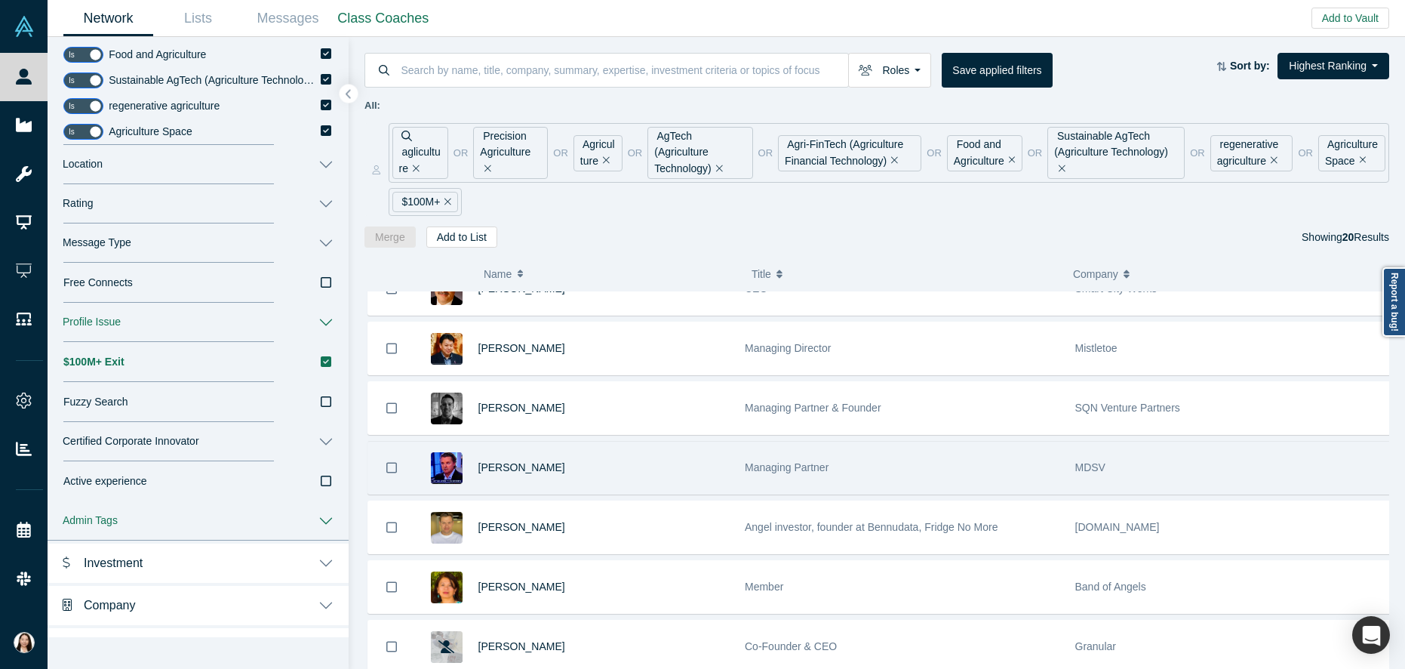
click at [786, 469] on span "Managing Partner" at bounding box center [787, 467] width 84 height 12
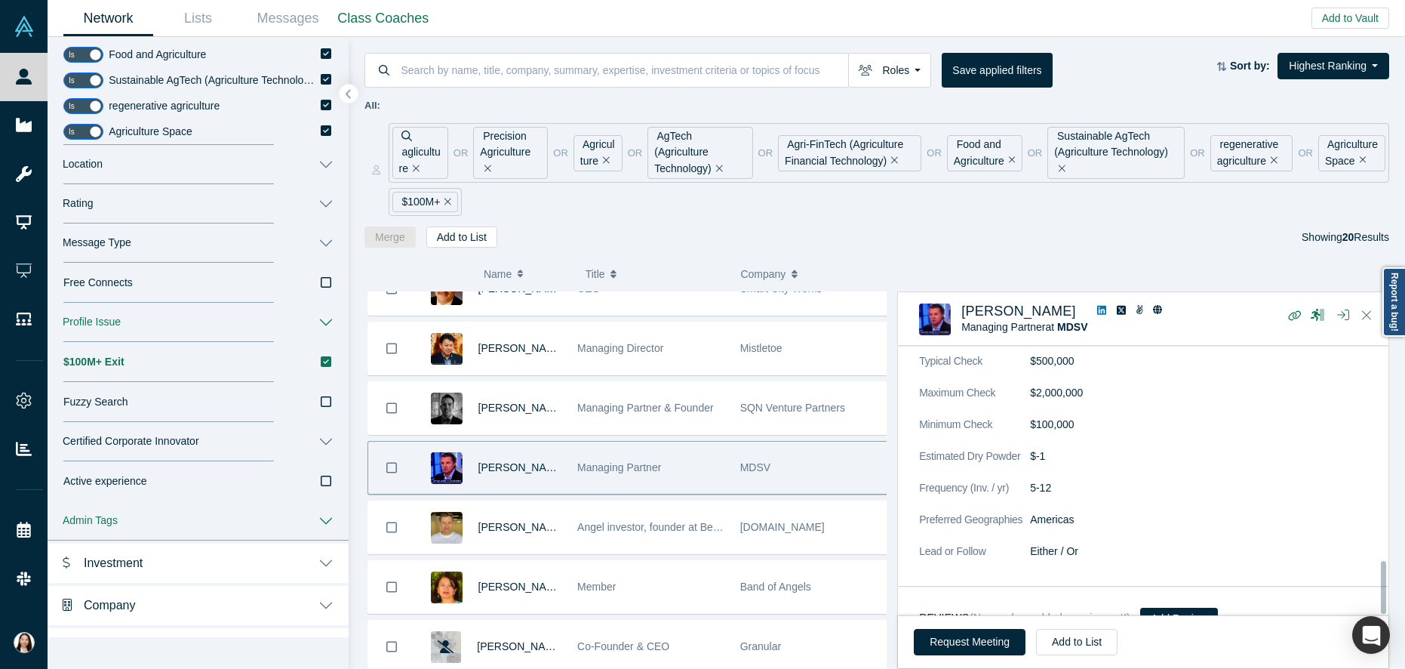
scroll to position [1092, 0]
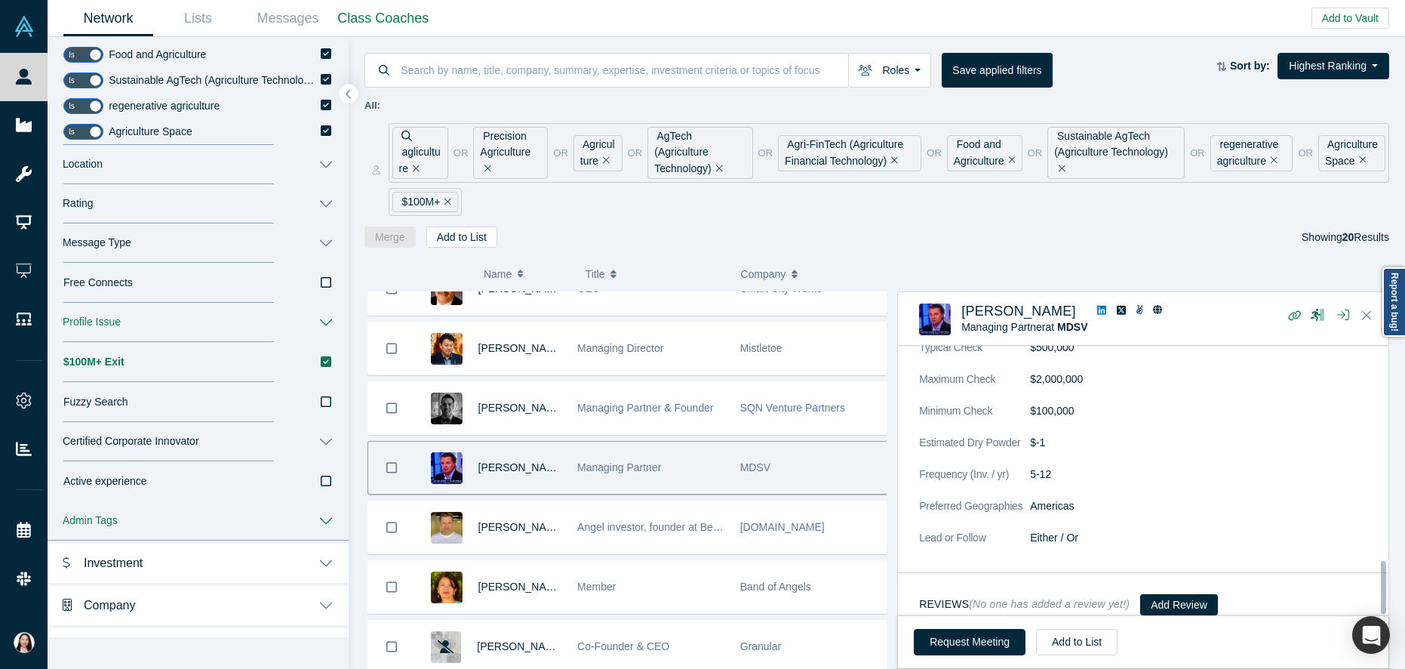
drag, startPoint x: 1385, startPoint y: 435, endPoint x: 1337, endPoint y: 630, distance: 200.6
click at [1339, 630] on div "[PERSON_NAME] Managing Partner at MDSV No Reviews Yet Notes (only your current …" at bounding box center [1143, 479] width 492 height 377
click at [1367, 313] on icon "Close" at bounding box center [1366, 315] width 9 height 14
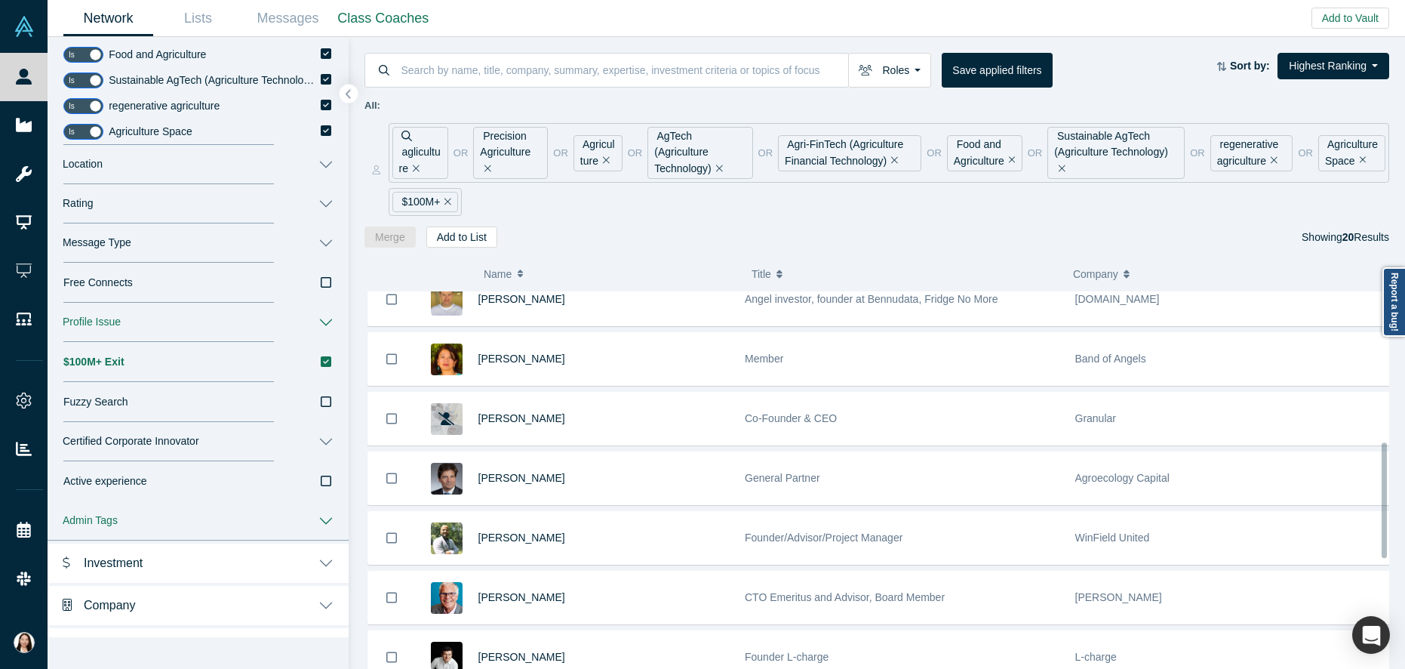
scroll to position [503, 0]
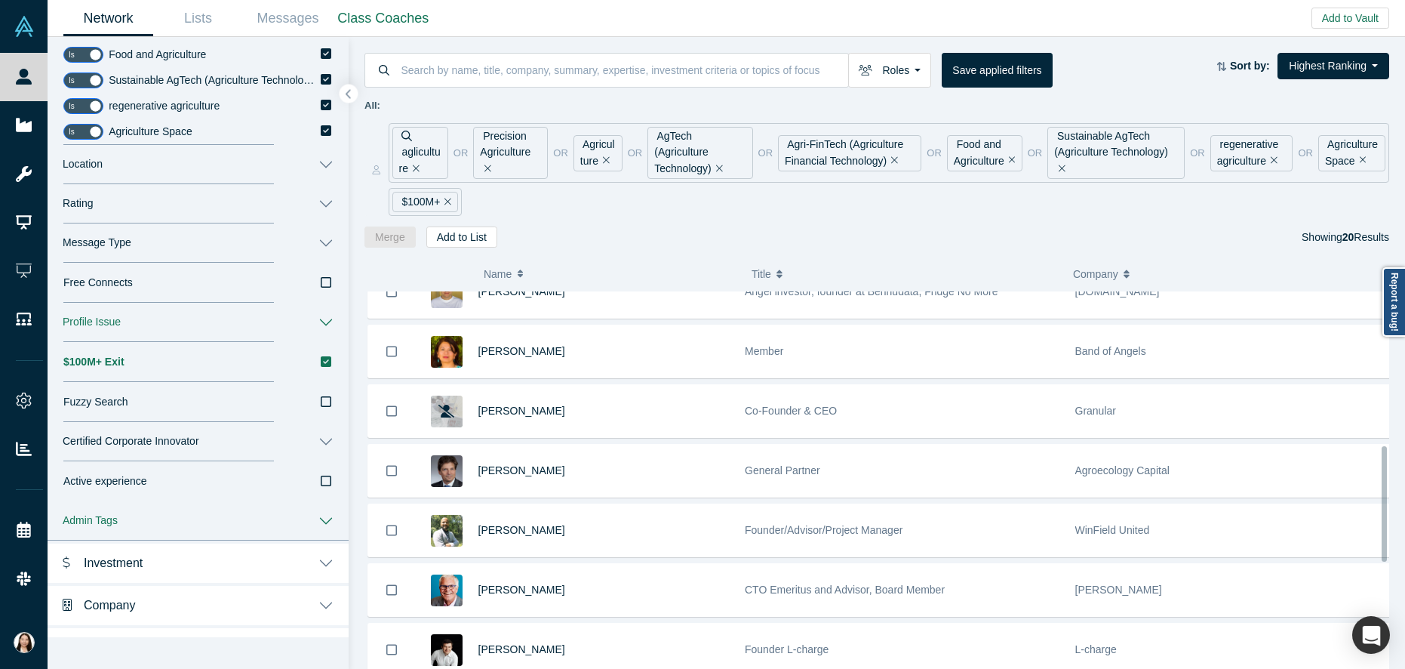
drag, startPoint x: 1385, startPoint y: 408, endPoint x: 1397, endPoint y: 480, distance: 72.6
click at [1397, 480] on div "( 0 ) Name Title Company Alchemist Role [PERSON_NAME] International Business De…" at bounding box center [877, 458] width 1056 height 421
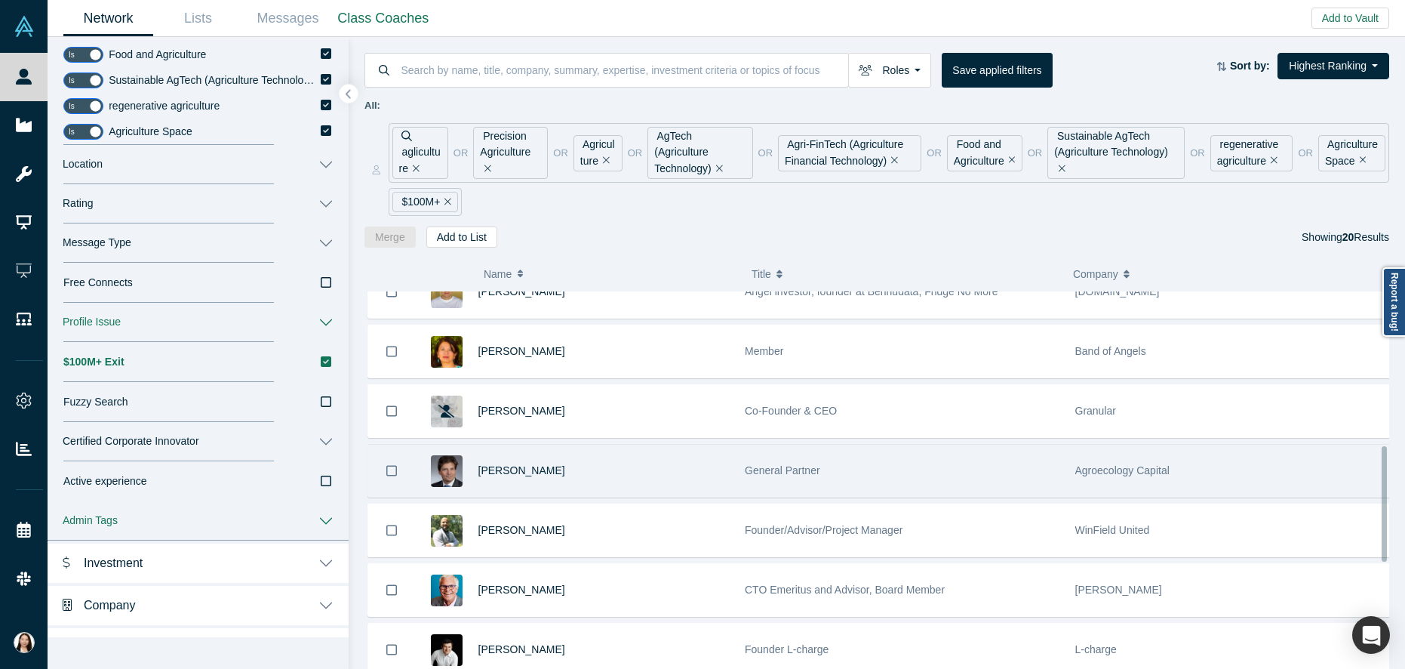
click at [998, 478] on div "General Partner" at bounding box center [902, 470] width 315 height 52
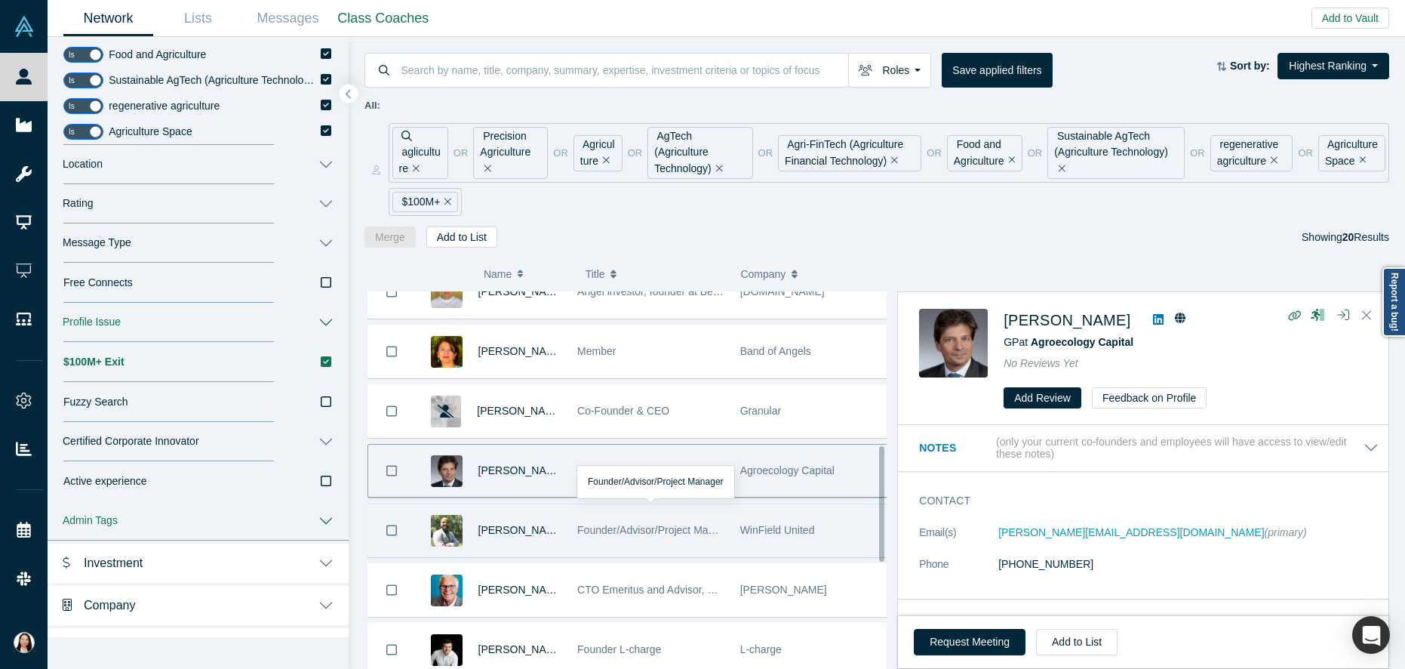
click at [673, 536] on span "Founder/Advisor/Project Manager" at bounding box center [656, 530] width 158 height 12
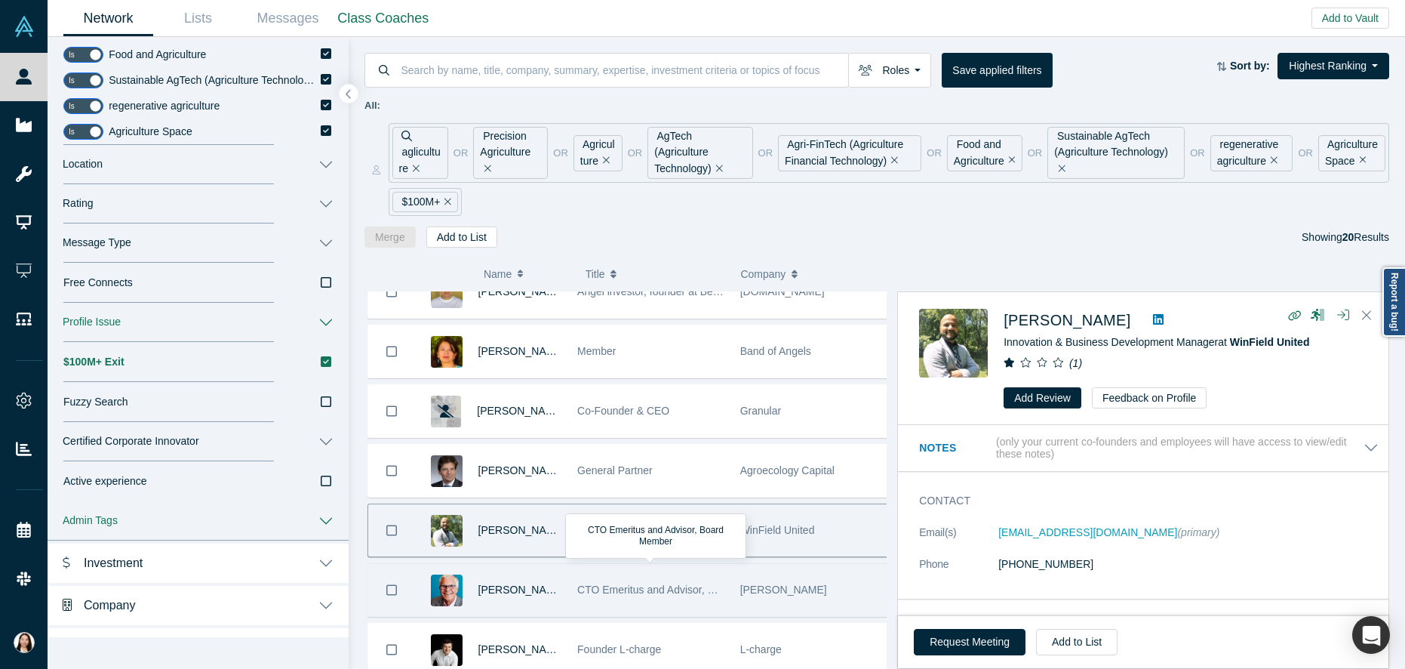
click at [687, 602] on div "CTO Emeritus and Advisor, Board Member" at bounding box center [650, 590] width 147 height 52
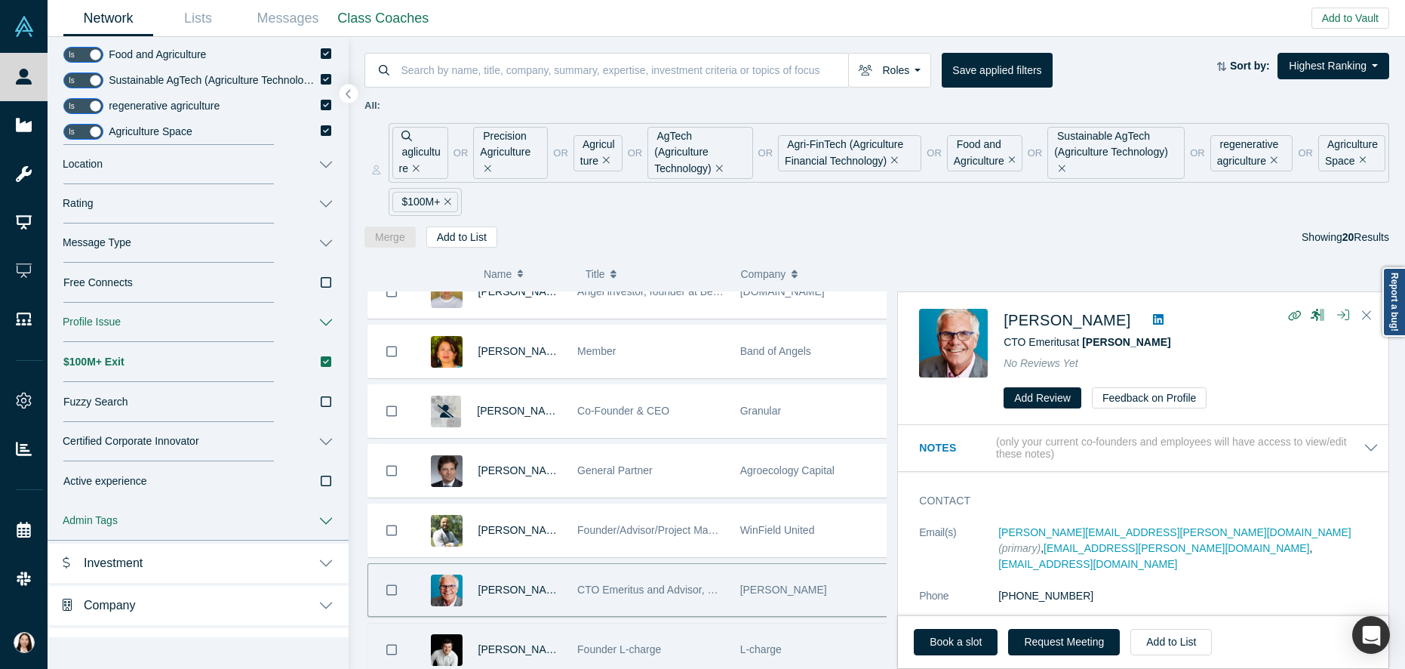
click at [684, 638] on div "Founder L-charge" at bounding box center [650, 649] width 147 height 52
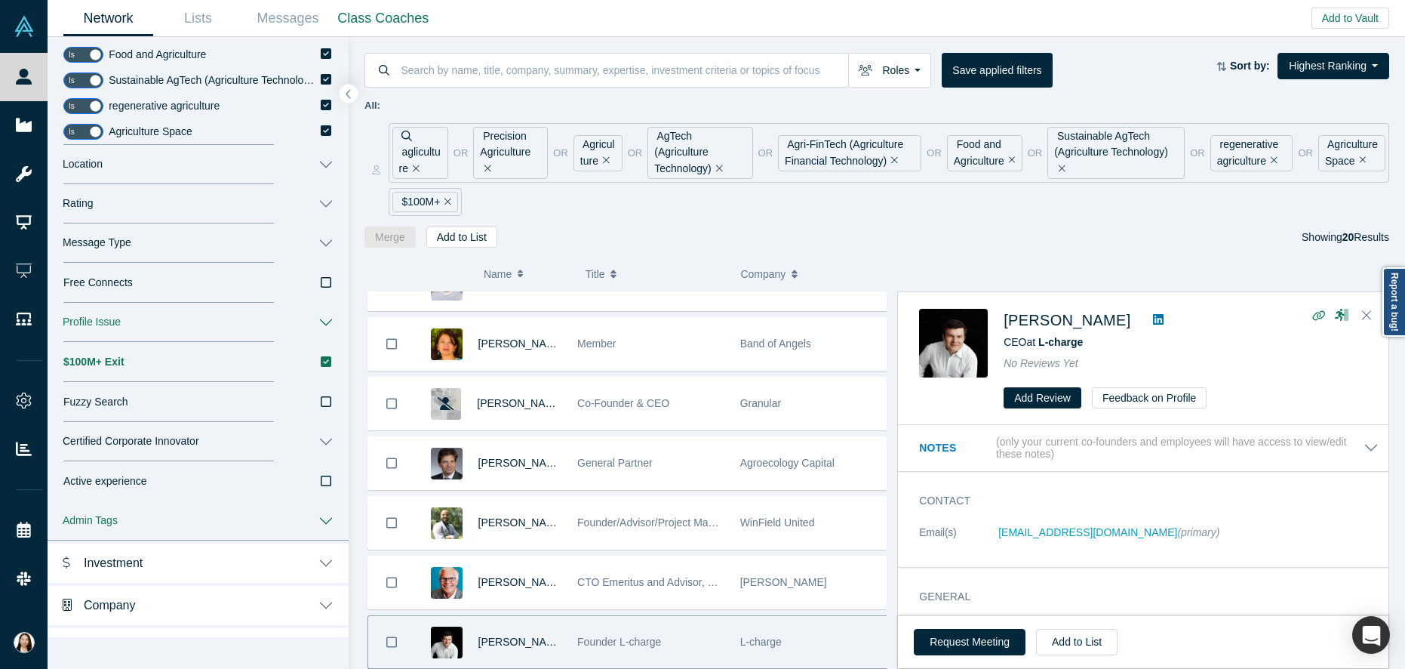
scroll to position [1031, 0]
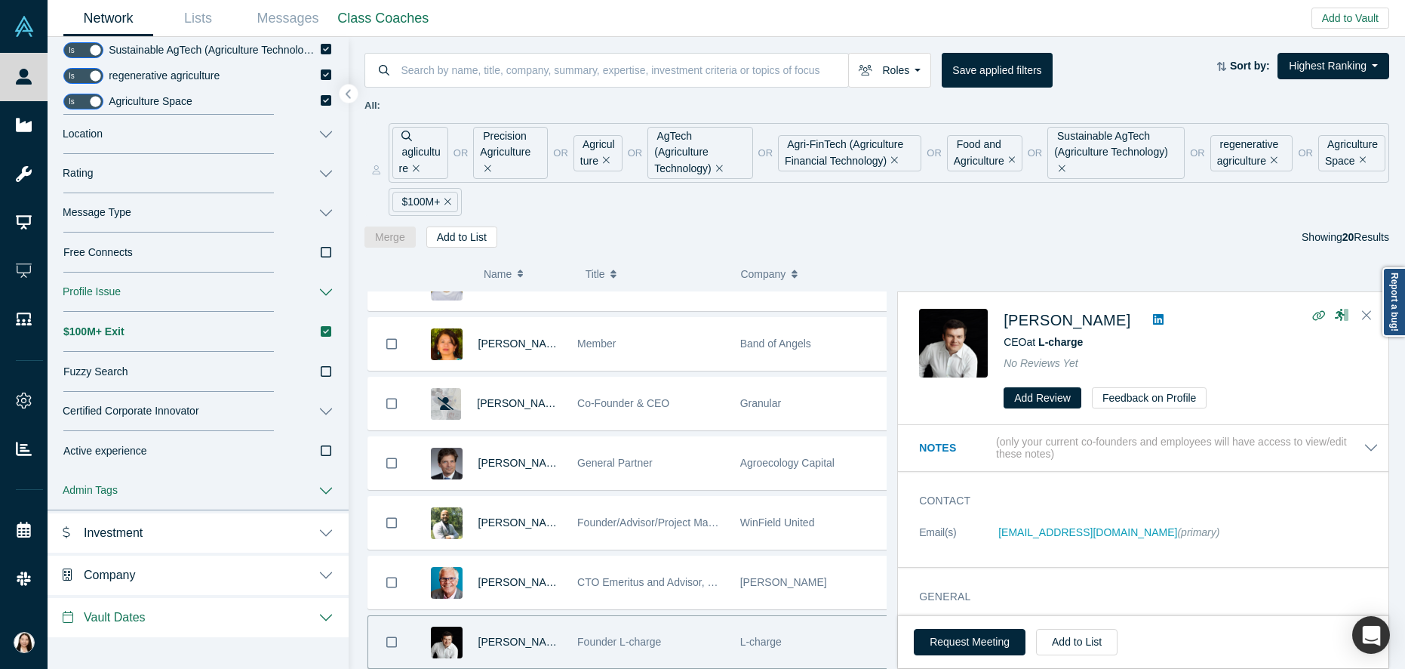
click at [319, 620] on button "Vault Dates" at bounding box center [198, 616] width 301 height 42
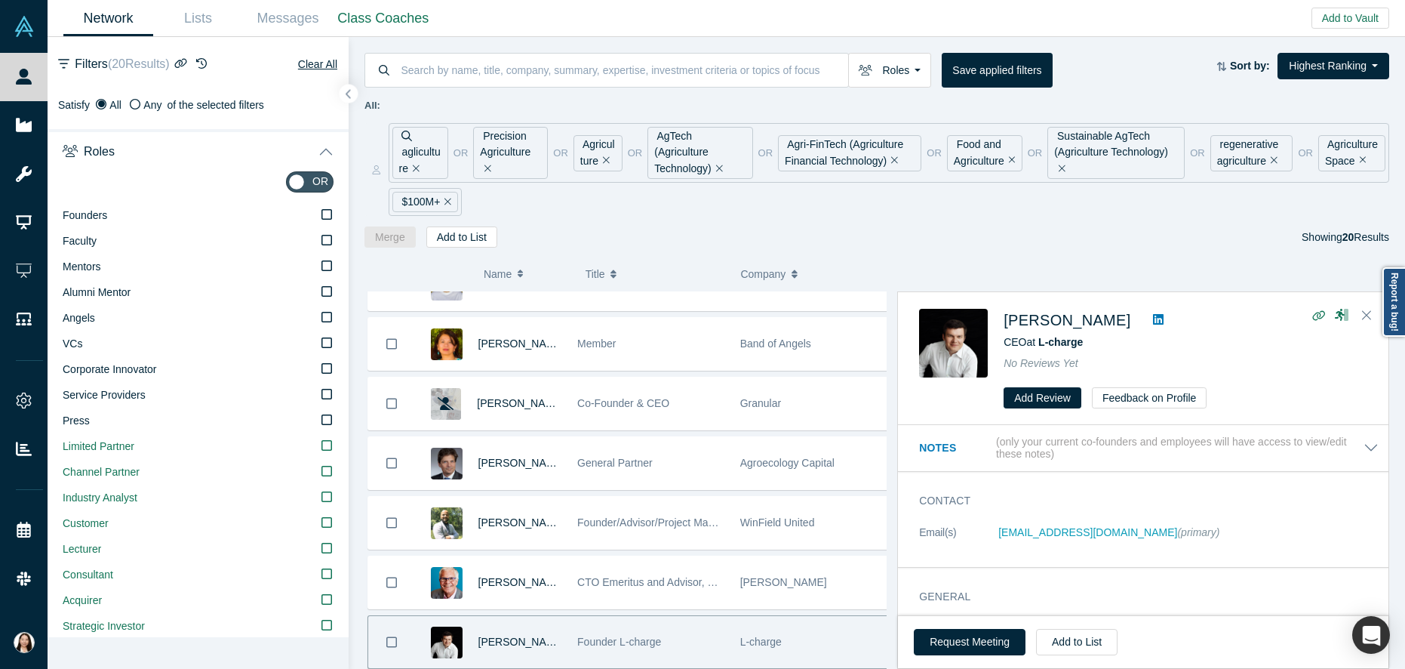
scroll to position [0, 0]
click at [317, 151] on button "Roles" at bounding box center [198, 153] width 301 height 42
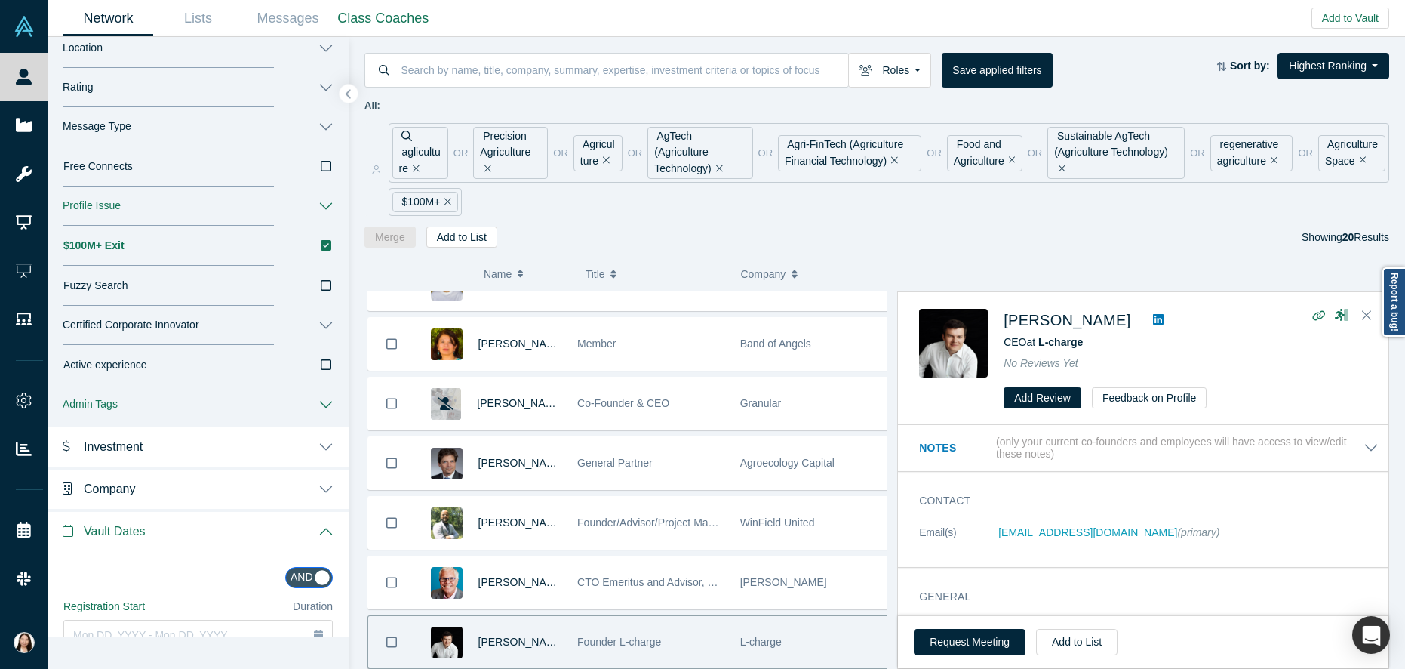
scroll to position [561, 0]
click at [311, 411] on button "Admin Tags" at bounding box center [198, 402] width 301 height 39
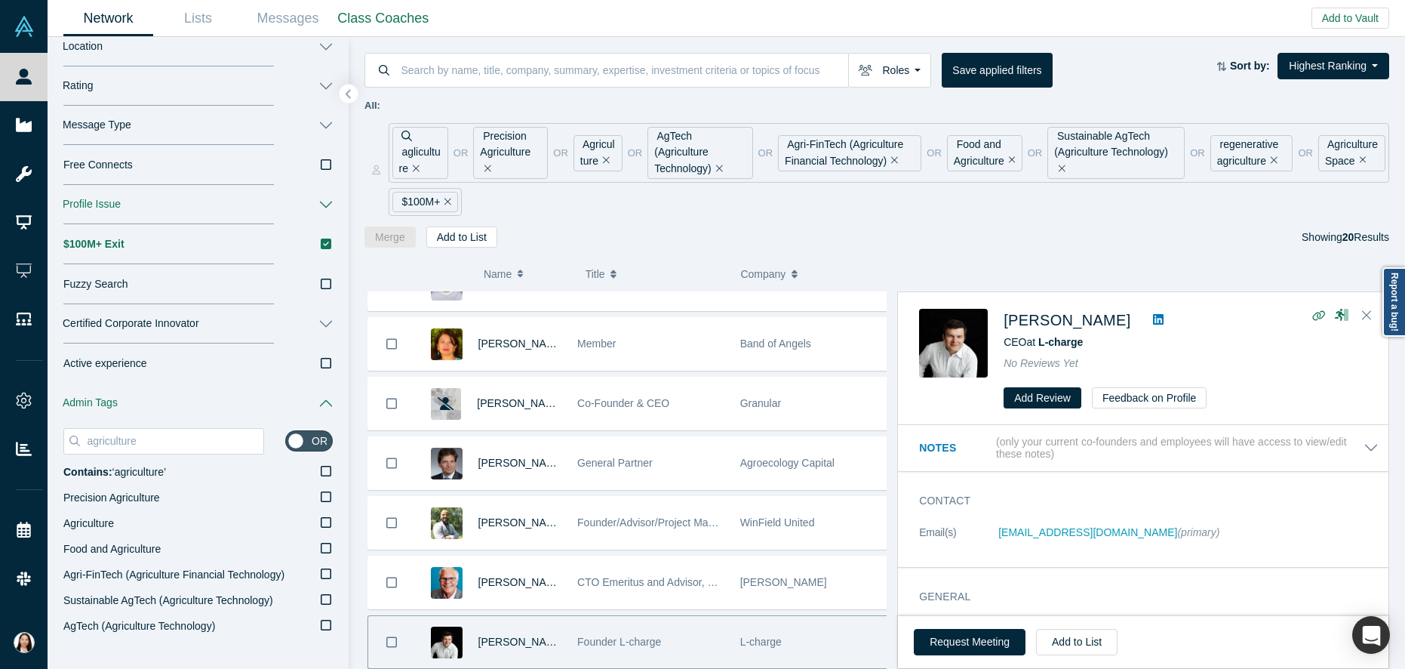
drag, startPoint x: 349, startPoint y: 435, endPoint x: 350, endPoint y: 446, distance: 11.3
click at [350, 446] on div "( 0 ) Name Title Company Alchemist Role [PERSON_NAME] International Business De…" at bounding box center [877, 458] width 1056 height 421
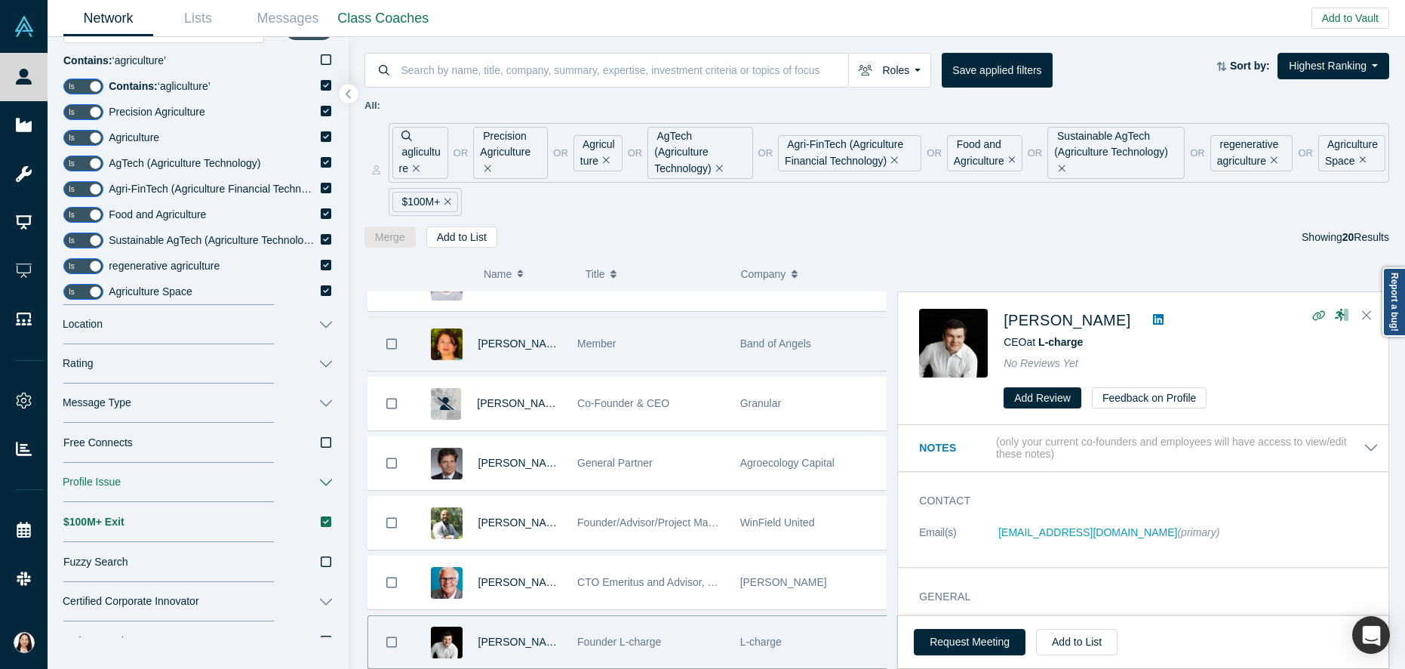
scroll to position [288, 0]
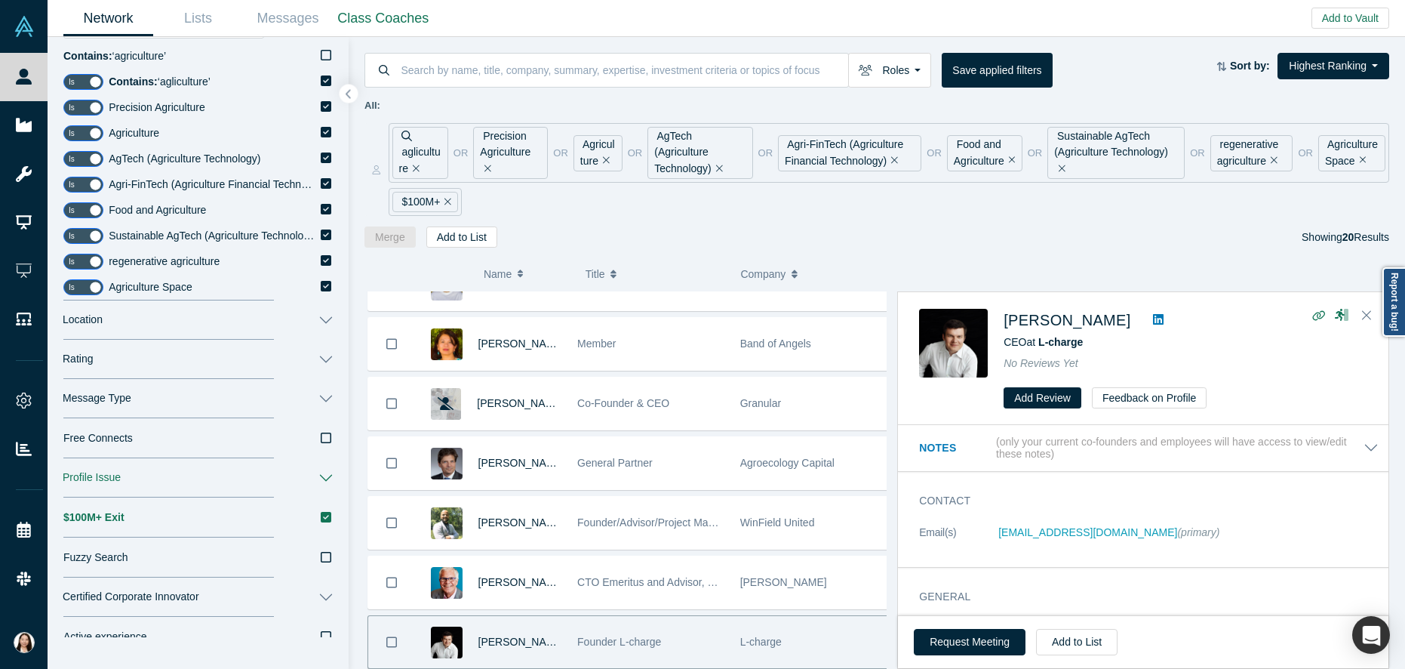
click at [312, 358] on button "Rating" at bounding box center [198, 359] width 301 height 39
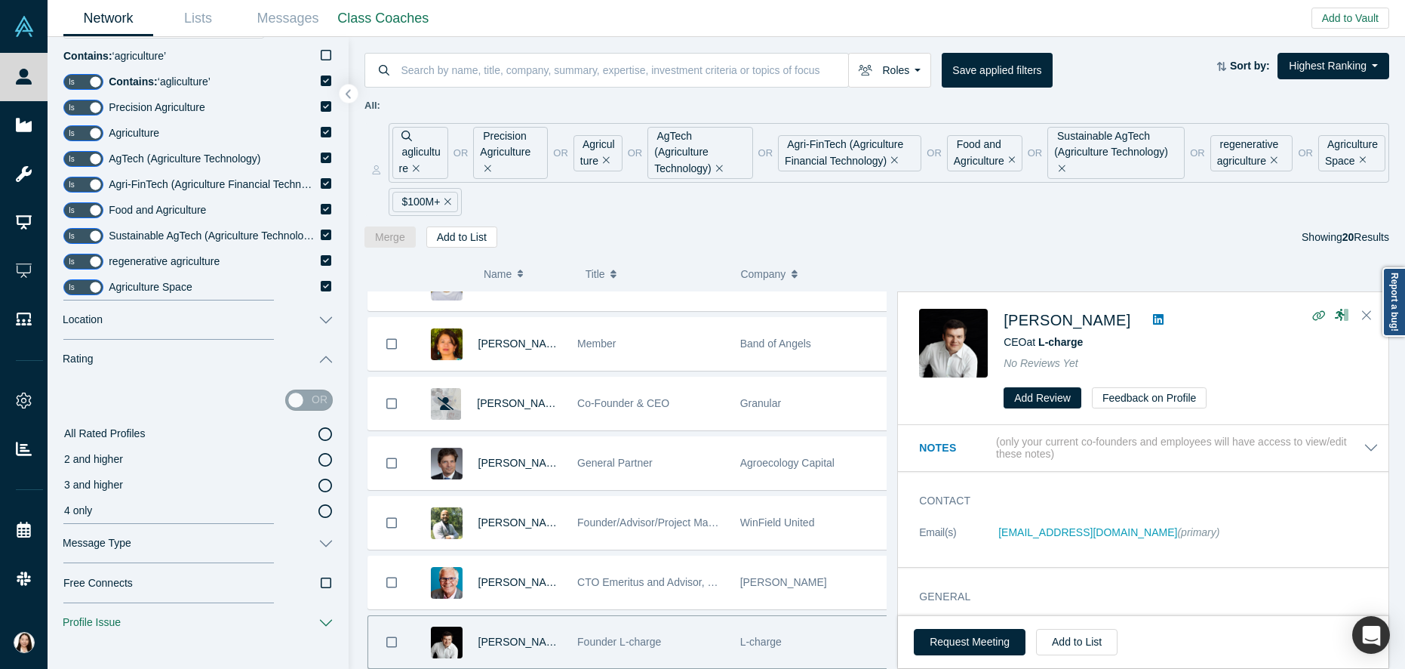
click at [318, 481] on icon at bounding box center [325, 485] width 14 height 14
click at [0, 0] on input "3 and higher" at bounding box center [0, 0] width 0 height 0
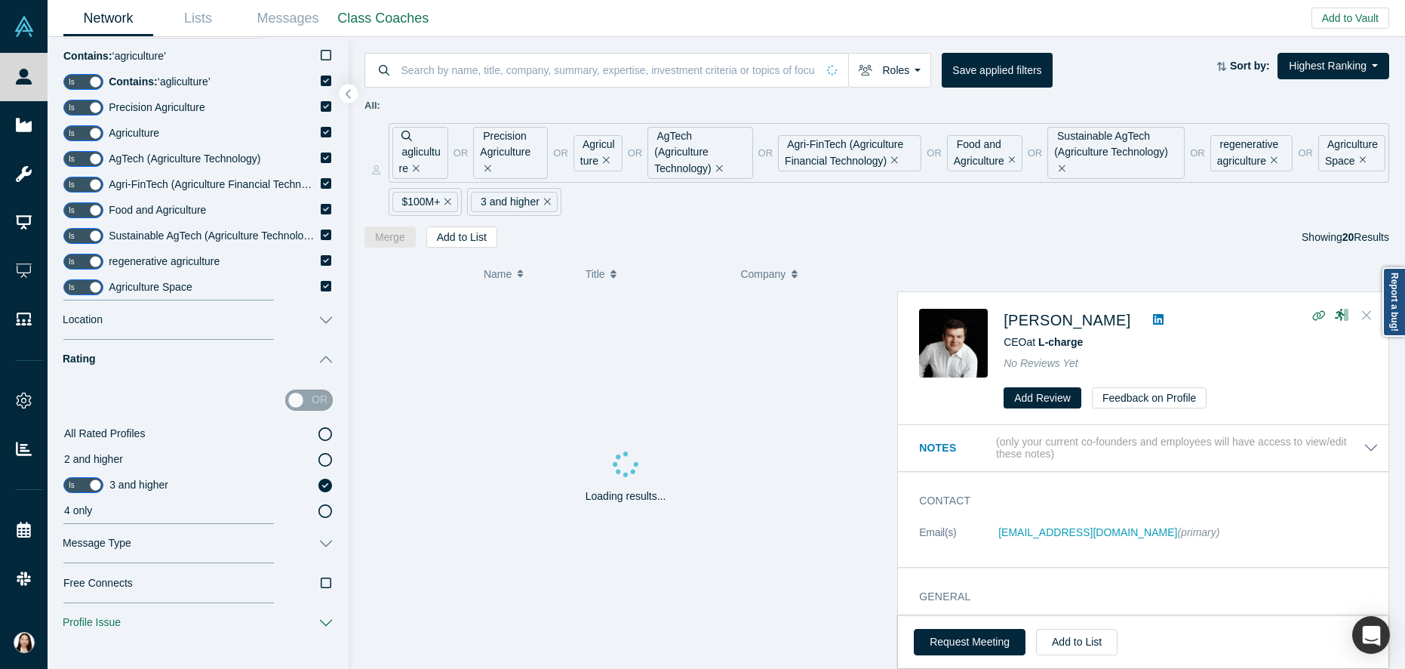
click at [1369, 317] on icon "Close" at bounding box center [1366, 315] width 9 height 14
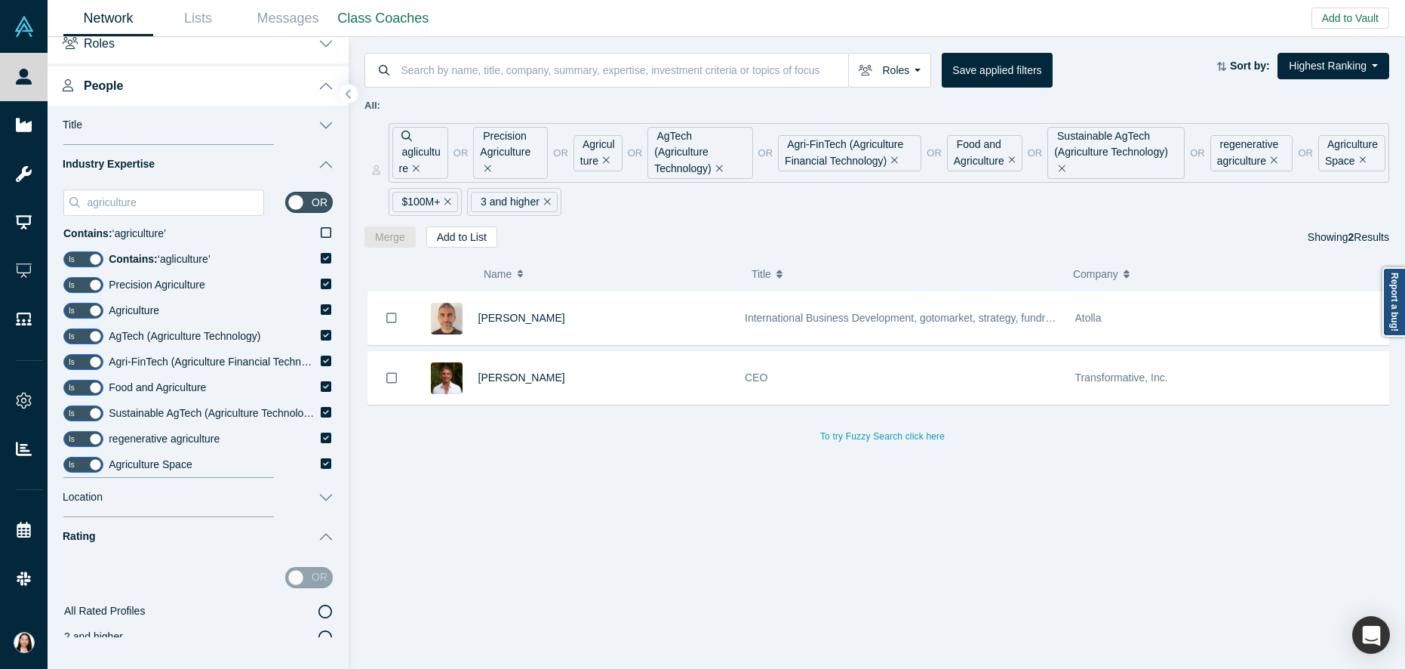
scroll to position [157, 0]
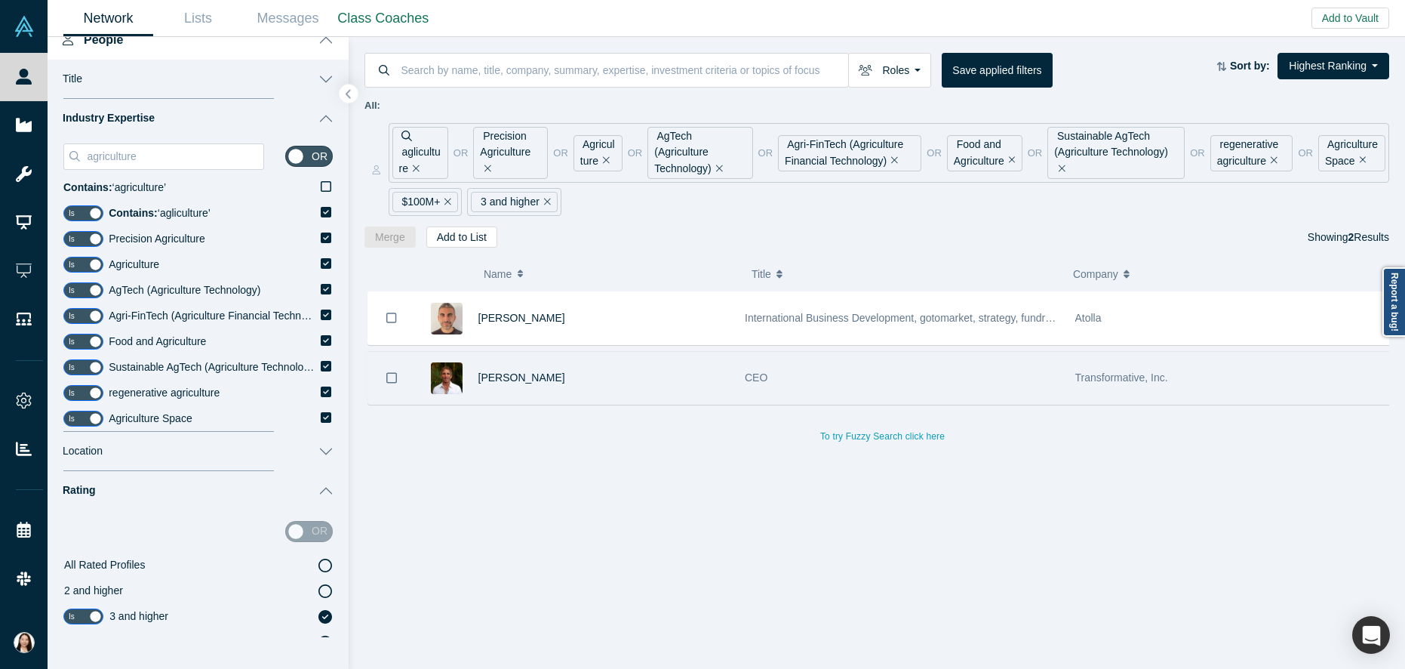
click at [611, 374] on div "[PERSON_NAME]" at bounding box center [603, 378] width 251 height 52
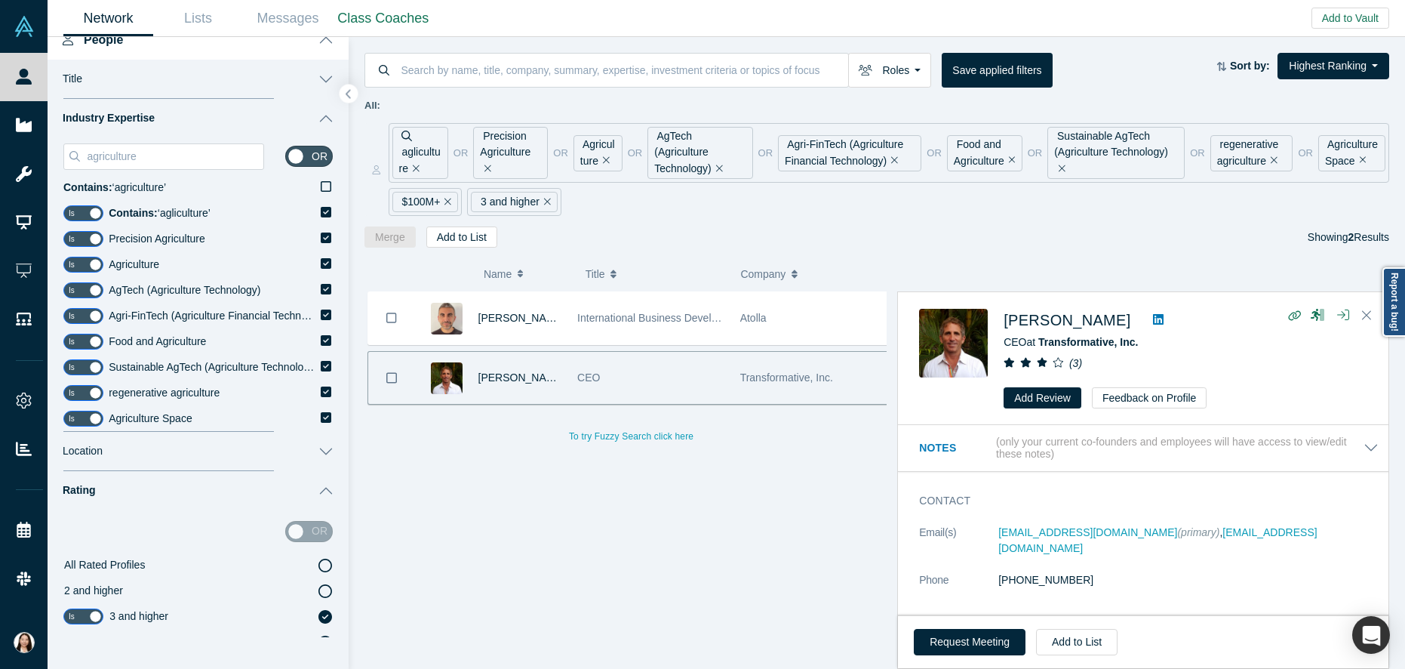
drag, startPoint x: 1398, startPoint y: 368, endPoint x: 1371, endPoint y: 422, distance: 59.7
click at [1398, 395] on div "( 0 ) Name Title Company Alchemist Role [PERSON_NAME] International Business De…" at bounding box center [877, 458] width 1056 height 421
click at [818, 560] on div "[PERSON_NAME] International Business Development, gotomarket, strategy, fundrai…" at bounding box center [631, 485] width 534 height 389
click at [1032, 315] on span "[PERSON_NAME]" at bounding box center [1067, 320] width 127 height 17
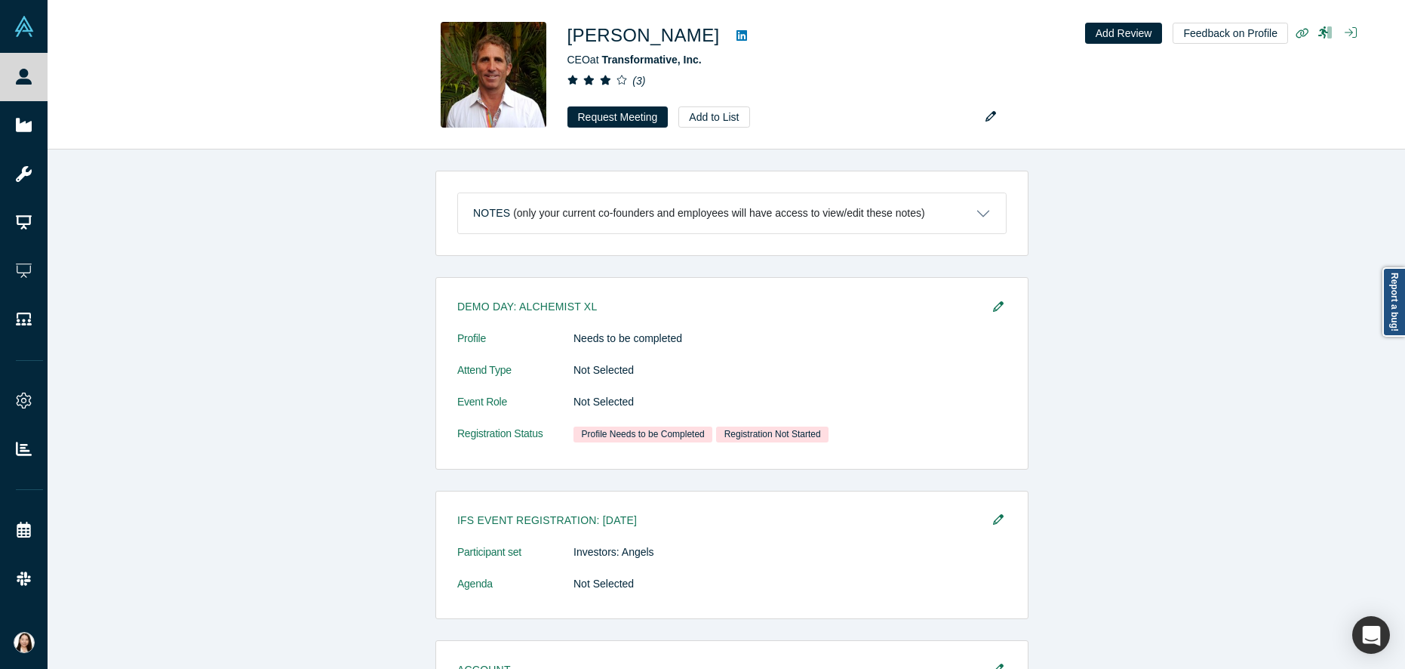
click at [371, 532] on div "Notes (only your current co-founders and employees will have access to view/edi…" at bounding box center [732, 414] width 1369 height 530
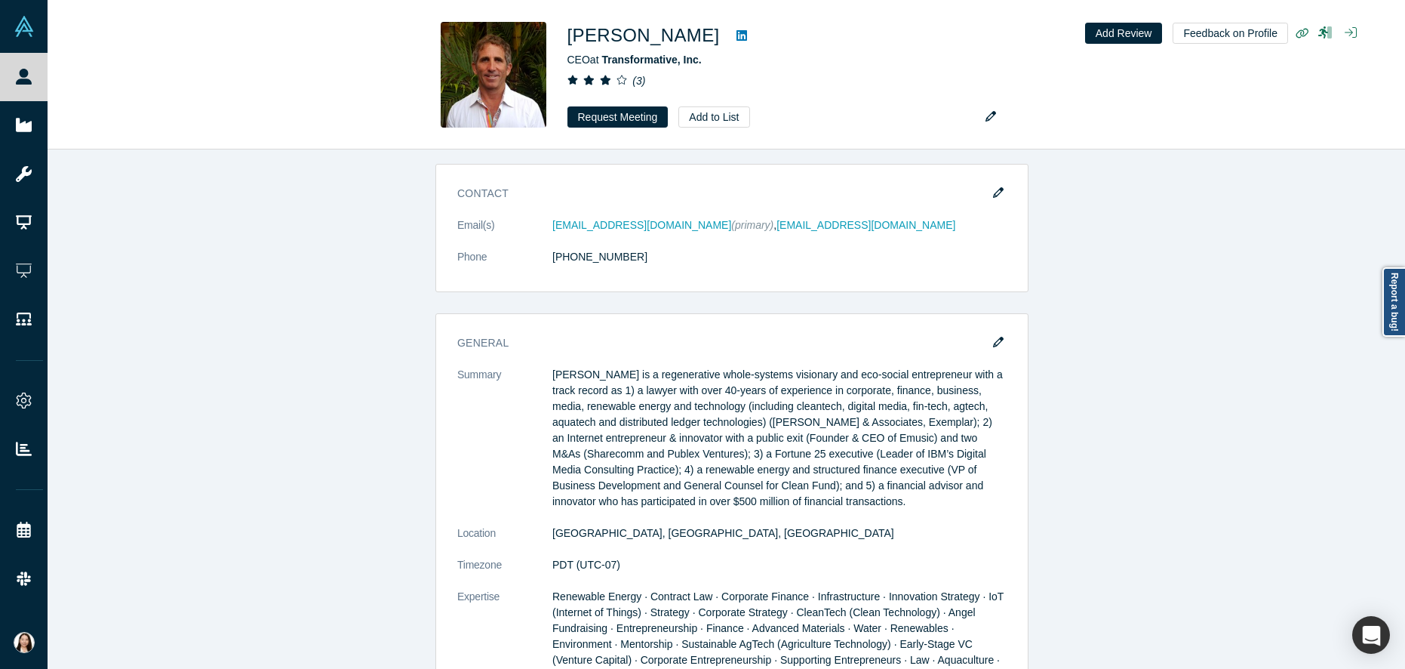
scroll to position [1238, 0]
